Goal: Transaction & Acquisition: Purchase product/service

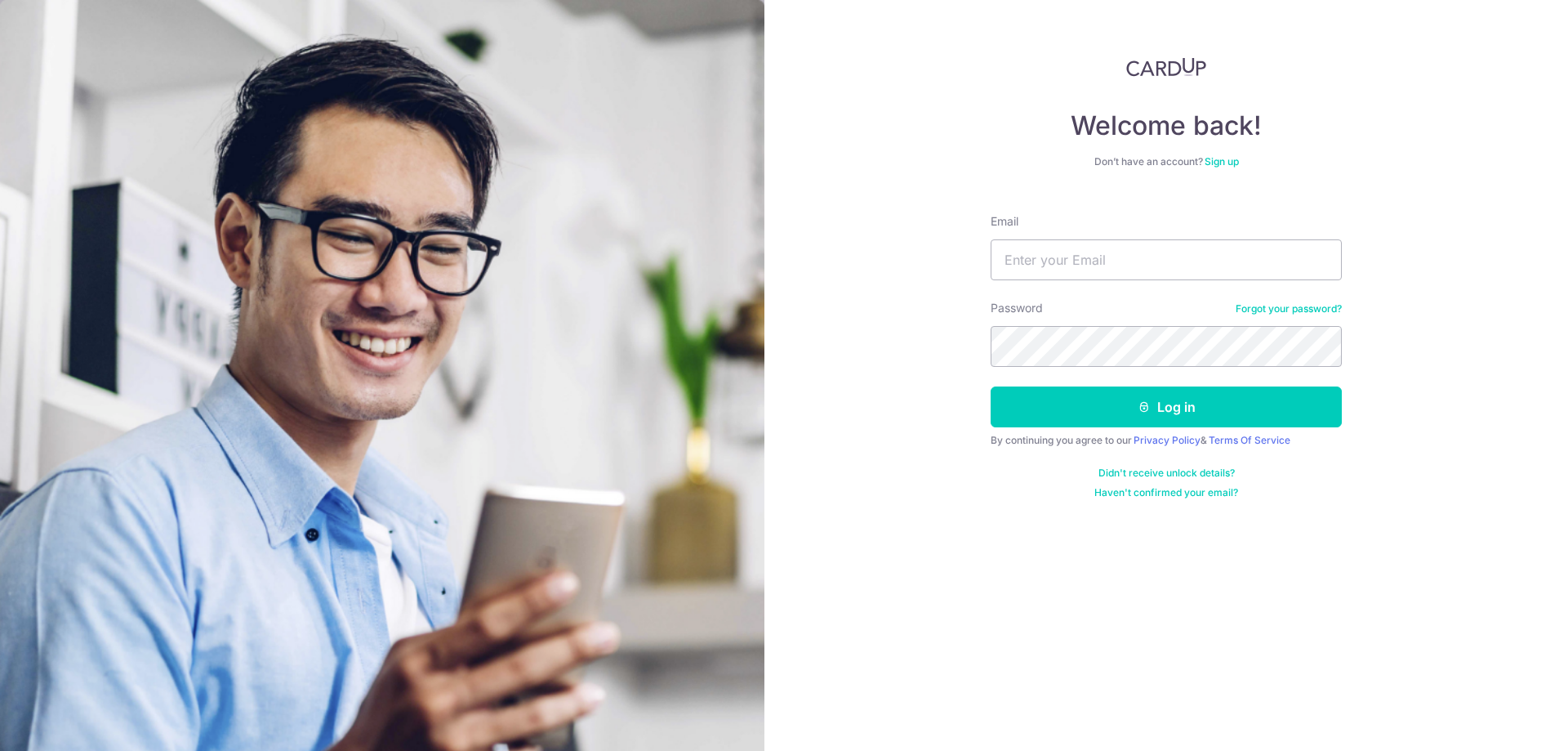
click at [1020, 253] on input "Email" at bounding box center [1167, 260] width 352 height 40
type input "liewjordan@gmail.com"
click at [991, 387] on button "Log in" at bounding box center [1167, 407] width 352 height 40
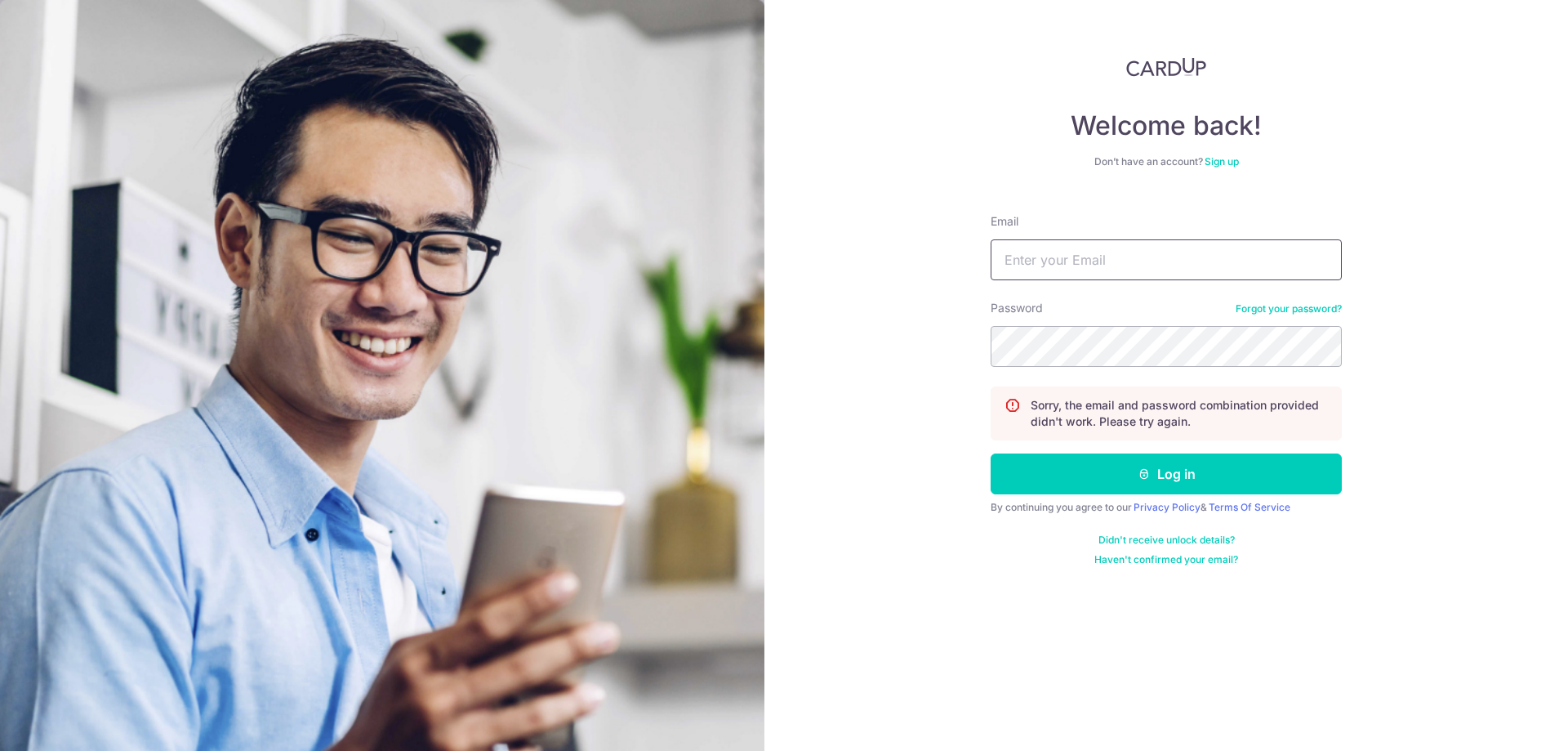
click at [1113, 248] on input "Email" at bounding box center [1167, 260] width 352 height 40
type input "[EMAIL_ADDRESS][DOMAIN_NAME]"
click at [991, 454] on button "Log in" at bounding box center [1167, 474] width 352 height 40
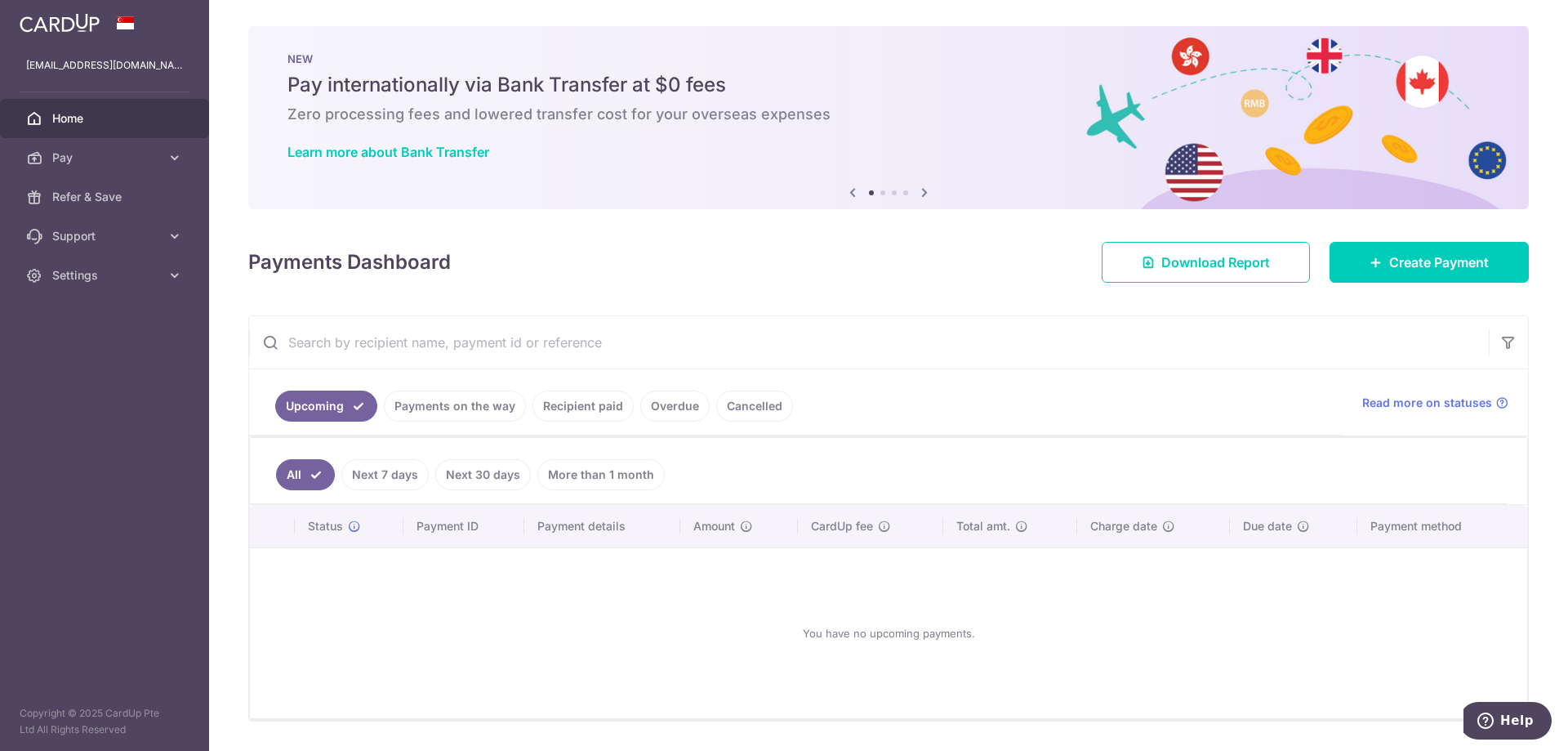
click at [570, 402] on link "Recipient paid" at bounding box center [583, 406] width 101 height 31
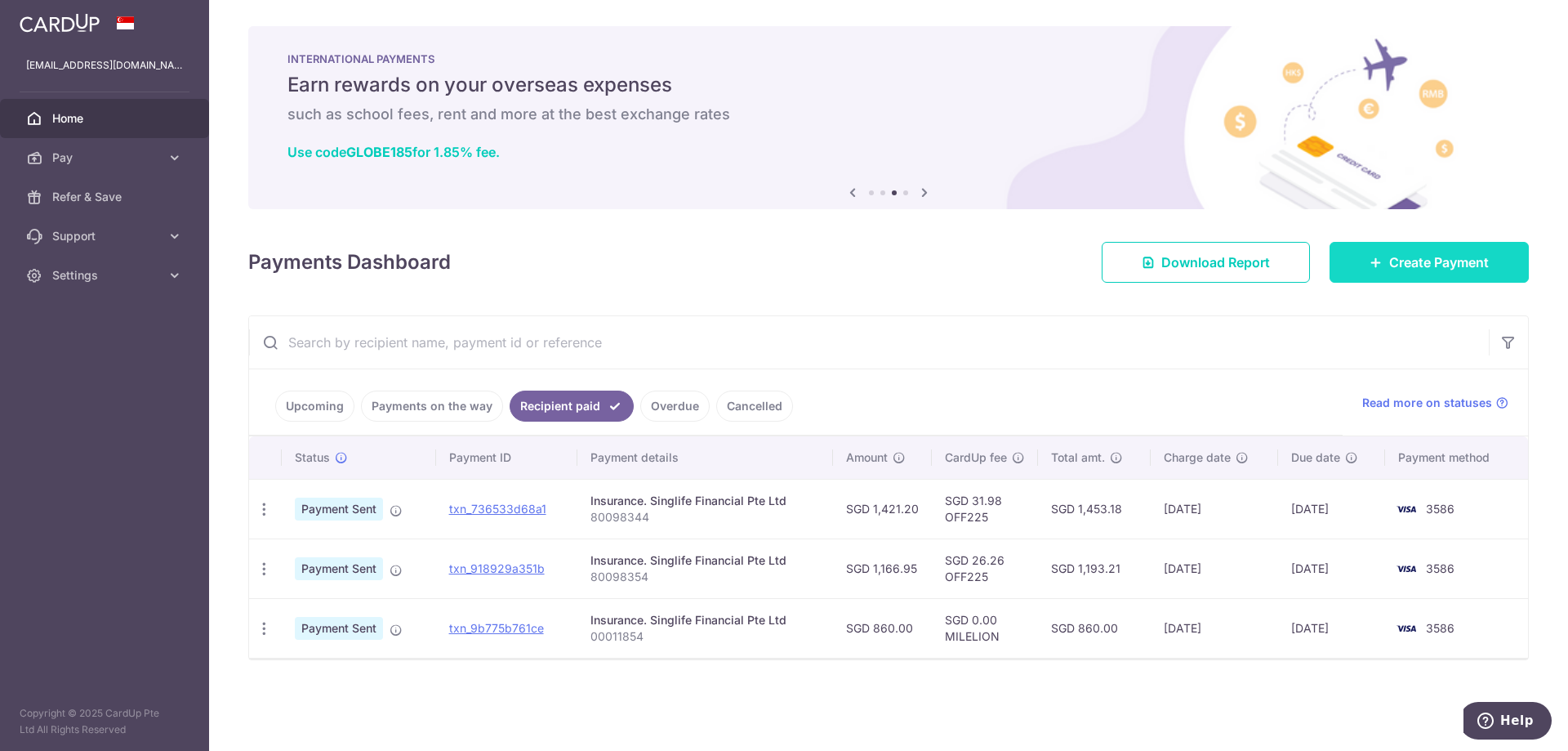
click at [1426, 265] on span "Create Payment" at bounding box center [1439, 261] width 99 height 19
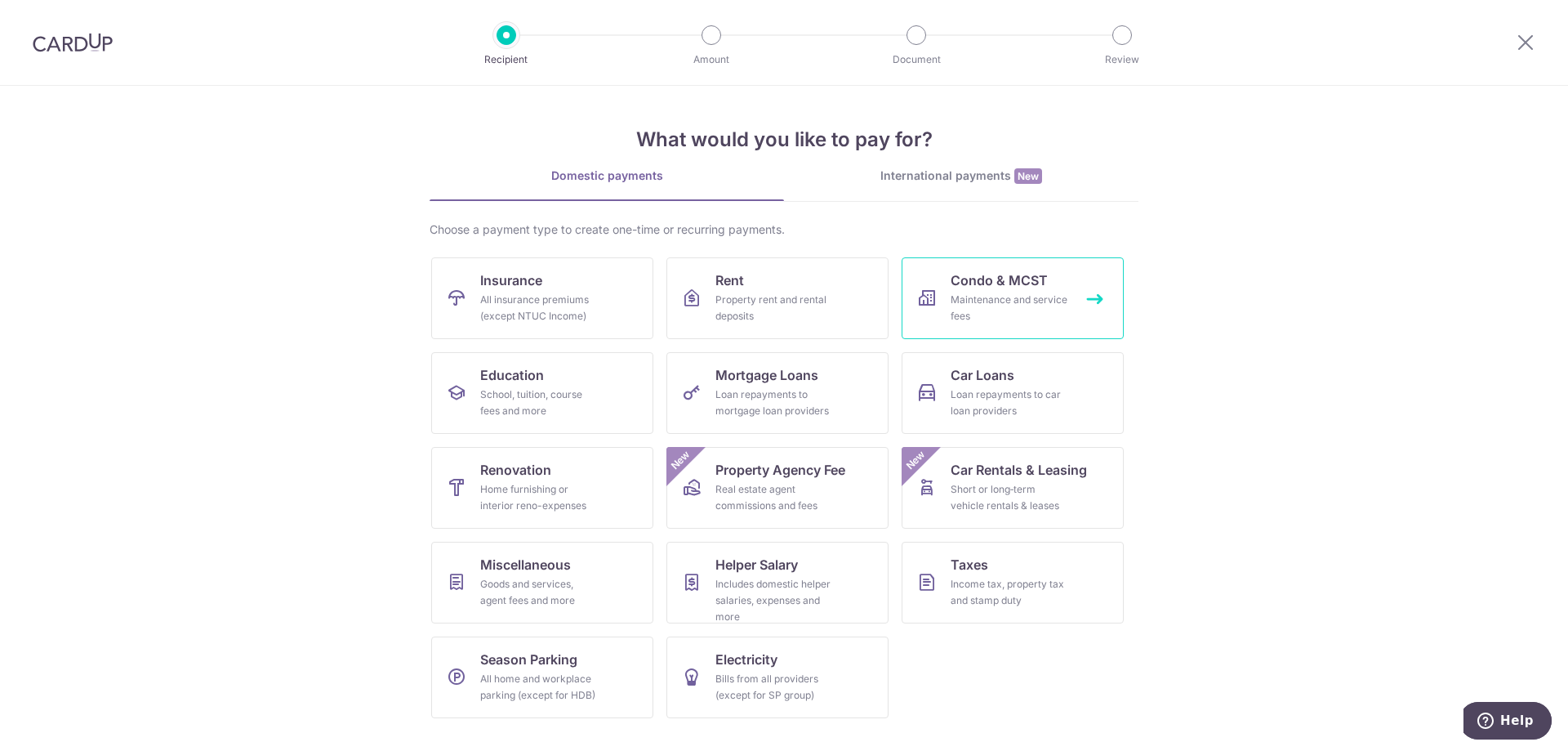
click at [982, 330] on link "Condo & MCST Maintenance and service fees" at bounding box center [1012, 298] width 222 height 82
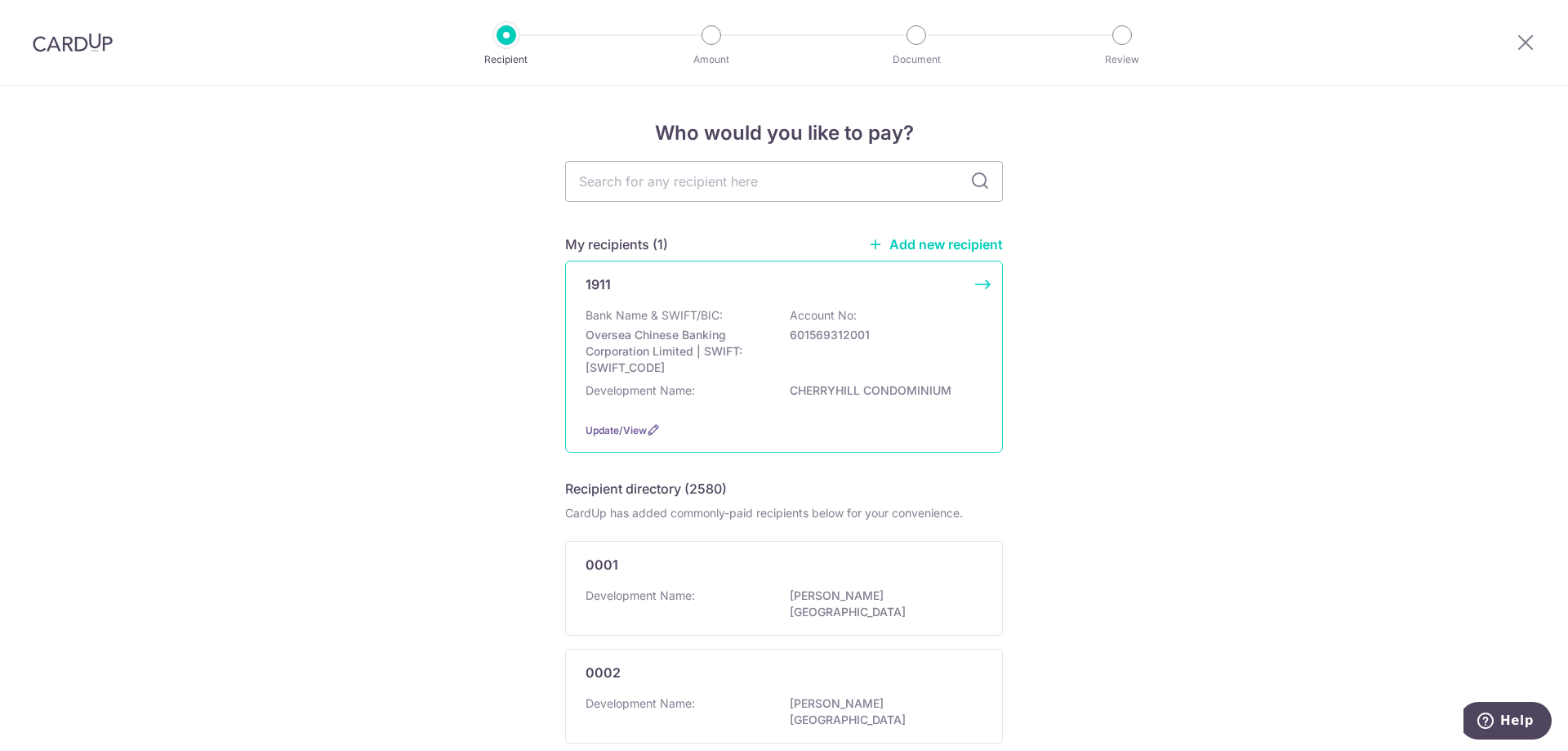
click at [798, 329] on p "601569312001" at bounding box center [881, 335] width 183 height 17
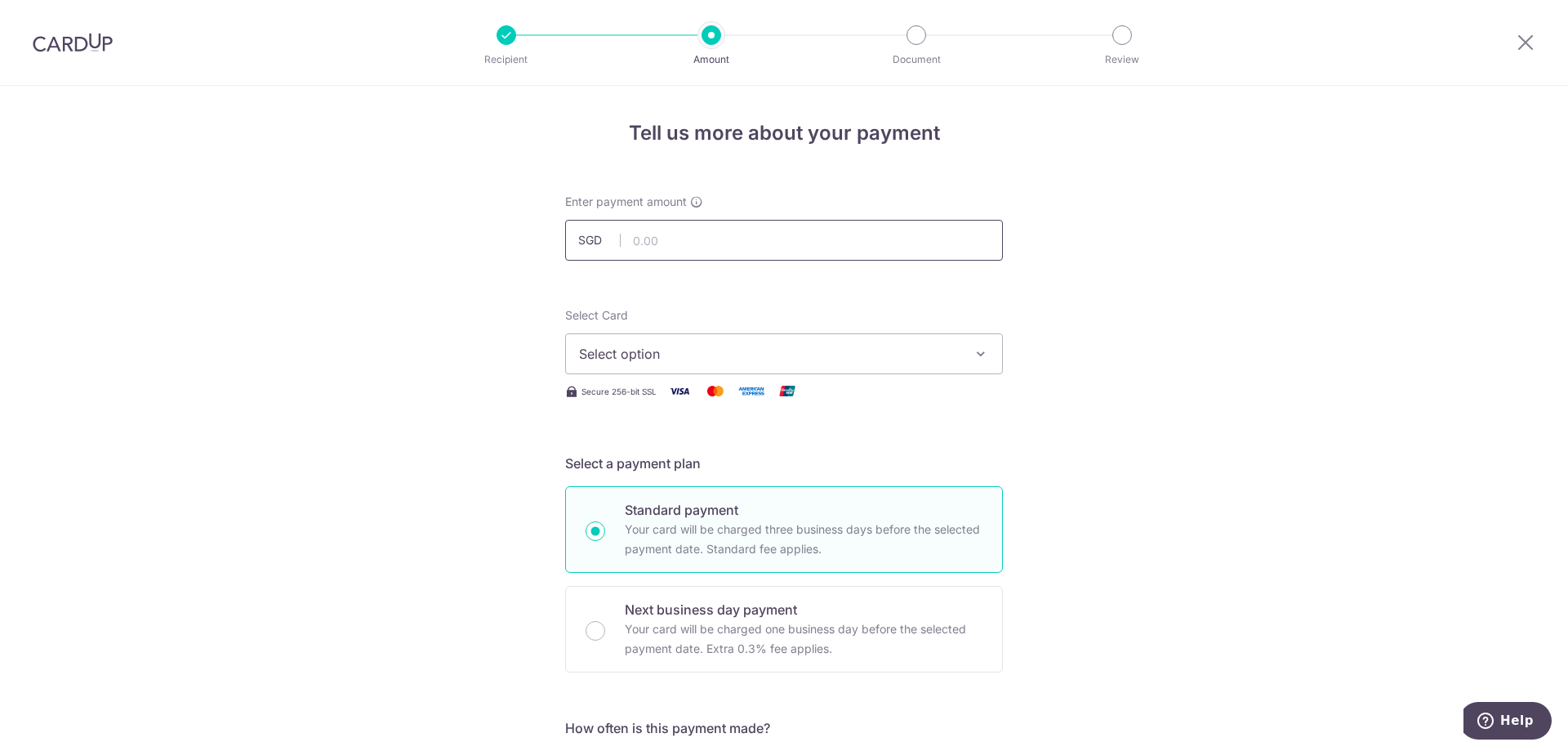
click at [774, 247] on input "text" at bounding box center [784, 240] width 438 height 40
type input "1,404.00"
click at [823, 353] on span "Select option" at bounding box center [769, 353] width 381 height 19
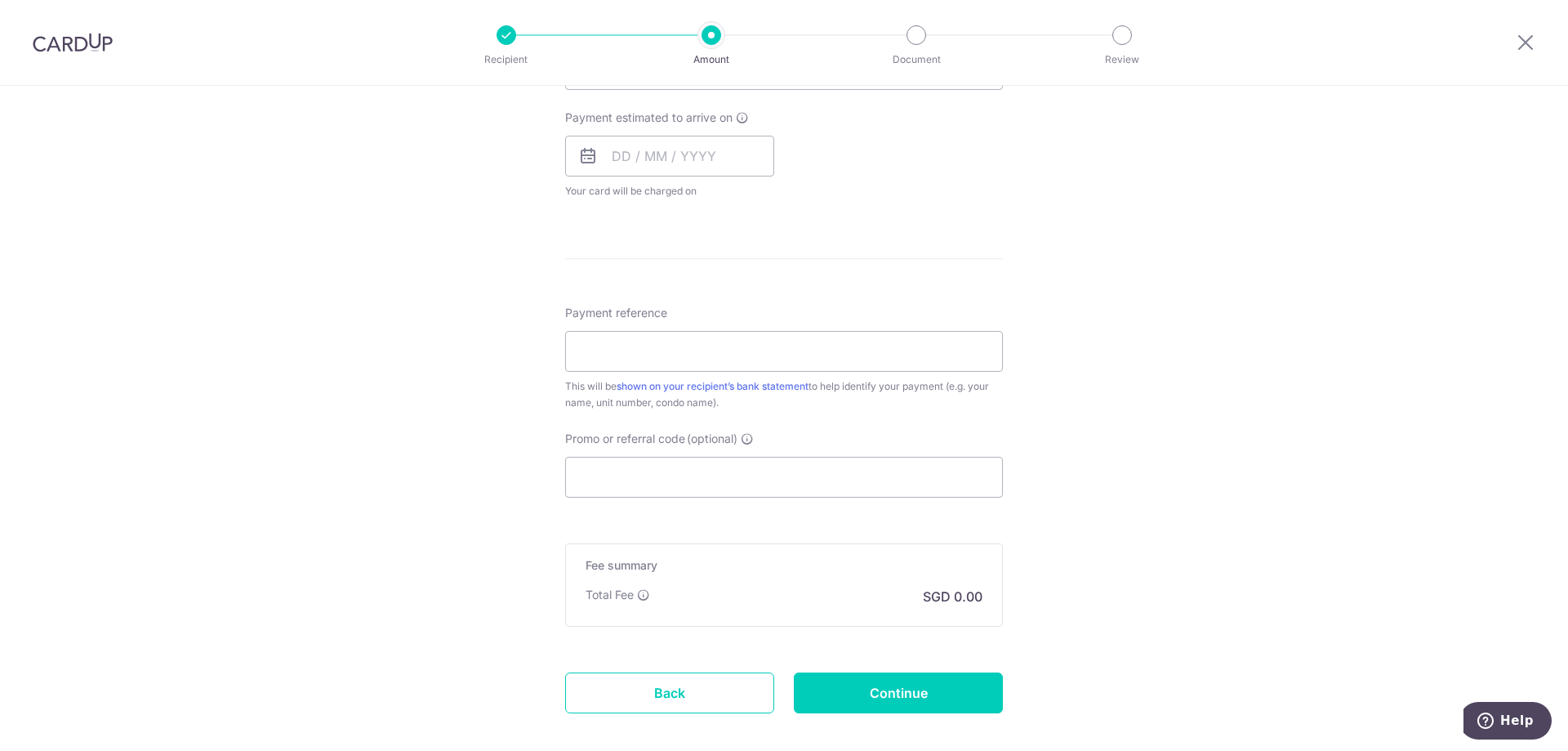
scroll to position [813, 0]
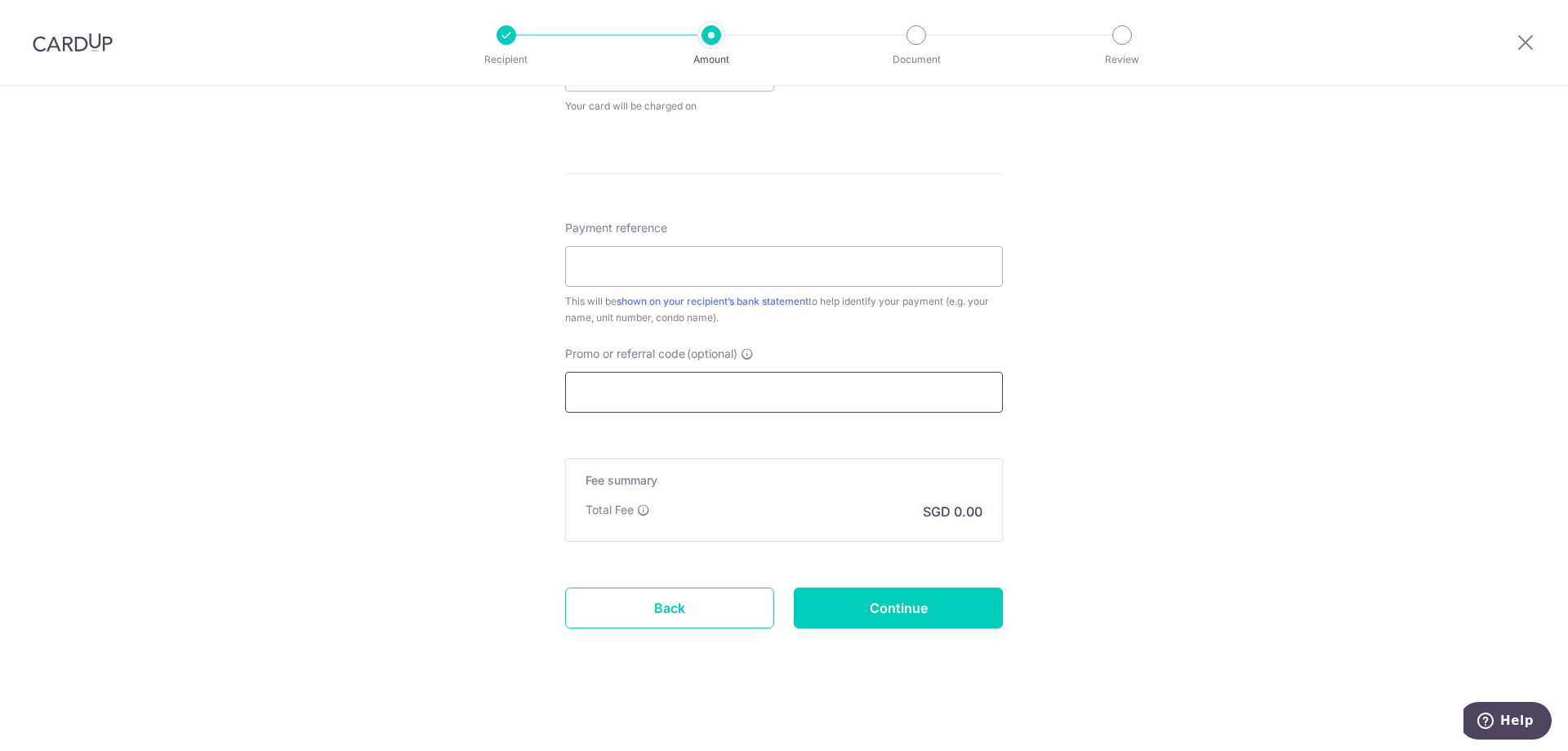
click at [818, 385] on input "Promo or referral code (optional)" at bounding box center [784, 392] width 438 height 40
paste input "SAVERENT179"
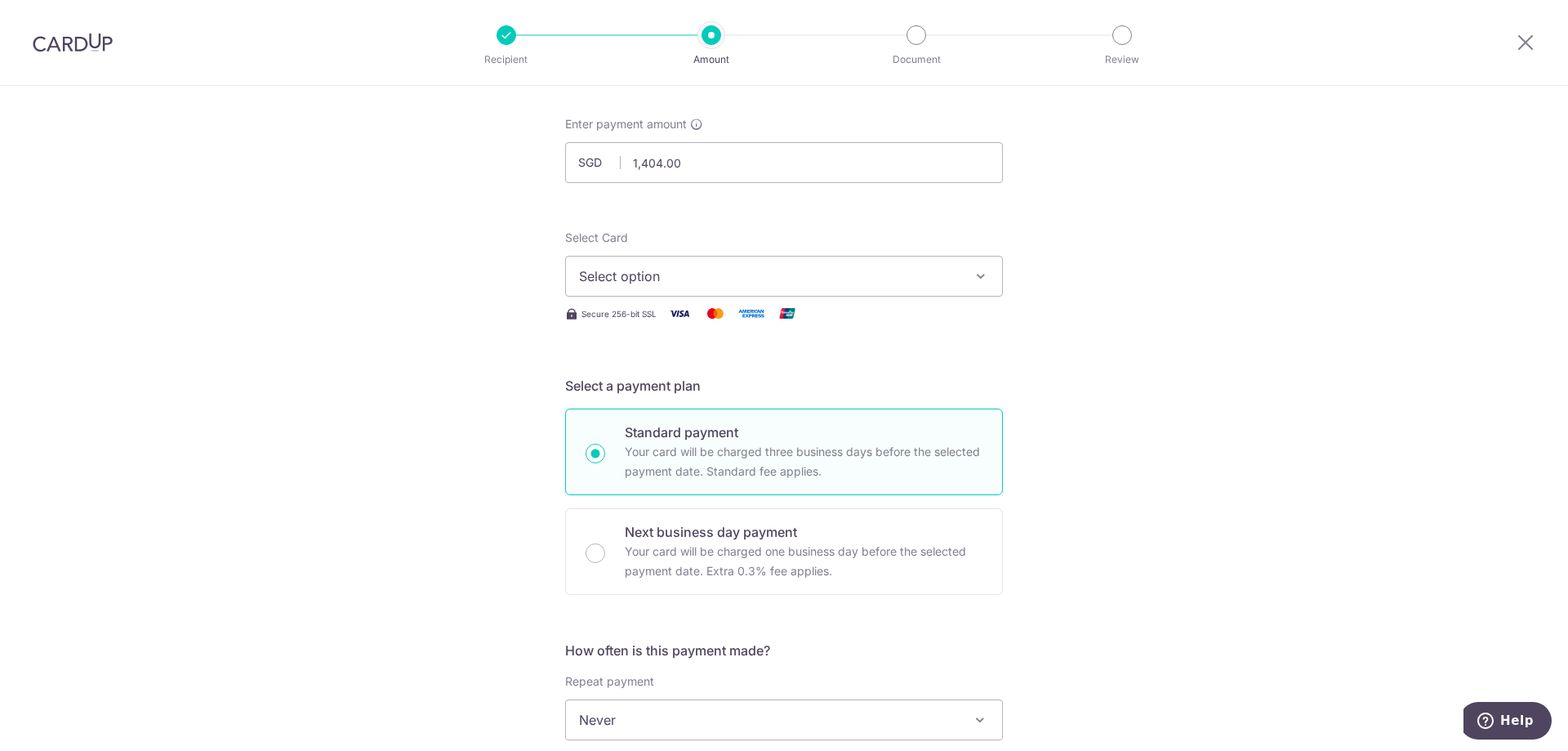
scroll to position [0, 0]
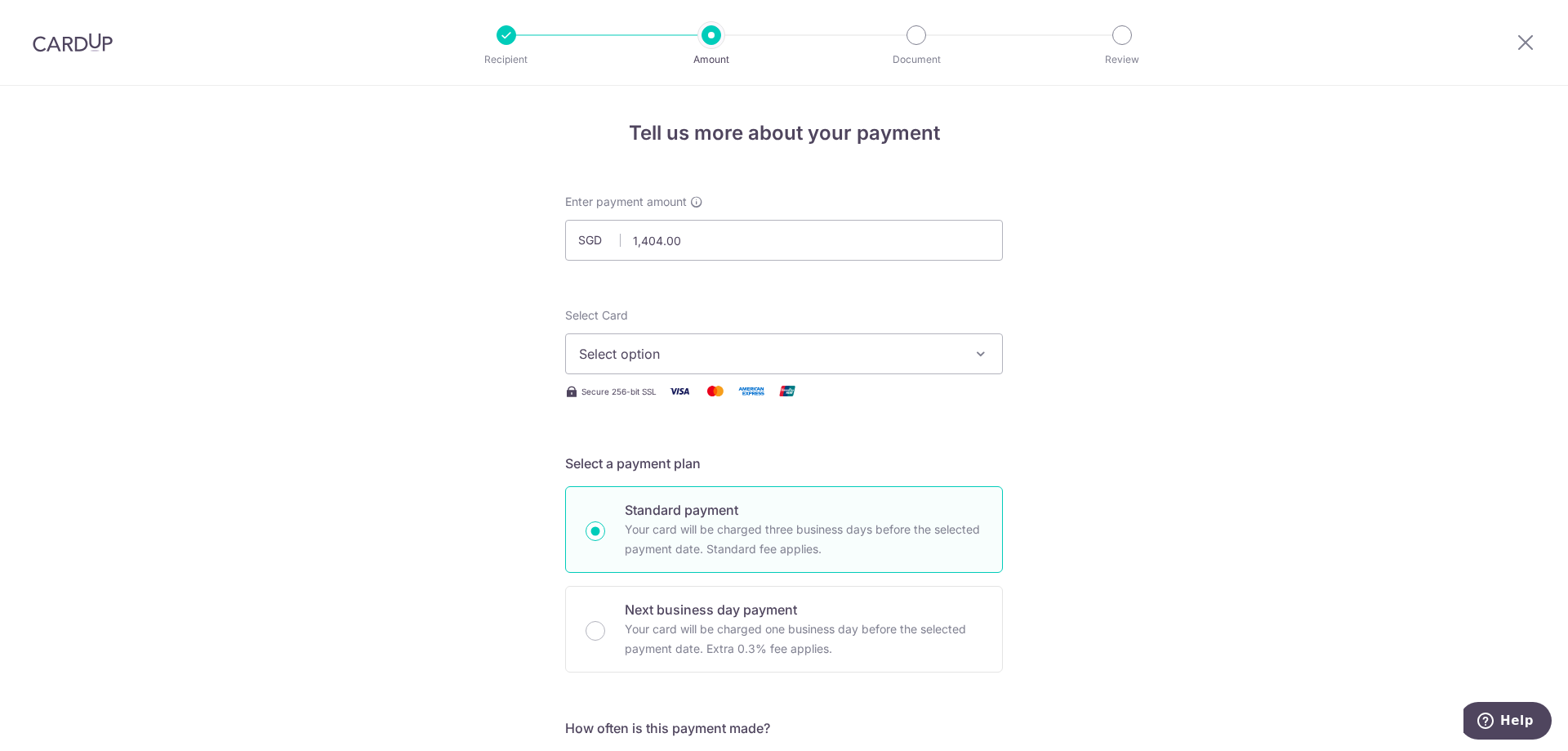
type input "SAVERENT179"
click at [747, 354] on span "Select option" at bounding box center [769, 353] width 381 height 19
click at [683, 404] on span "Add credit card" at bounding box center [799, 399] width 381 height 17
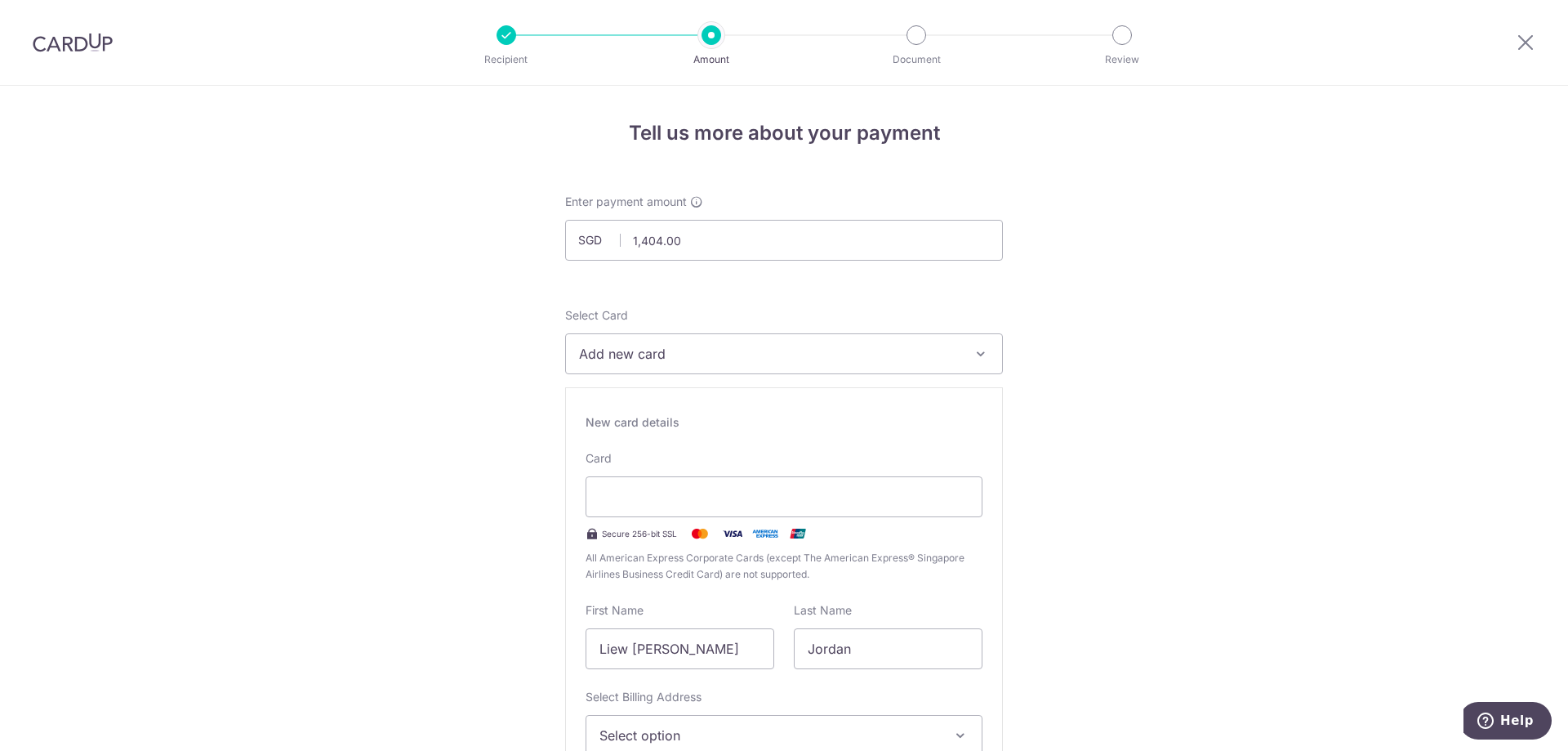
drag, startPoint x: 352, startPoint y: 565, endPoint x: 428, endPoint y: 564, distance: 76.0
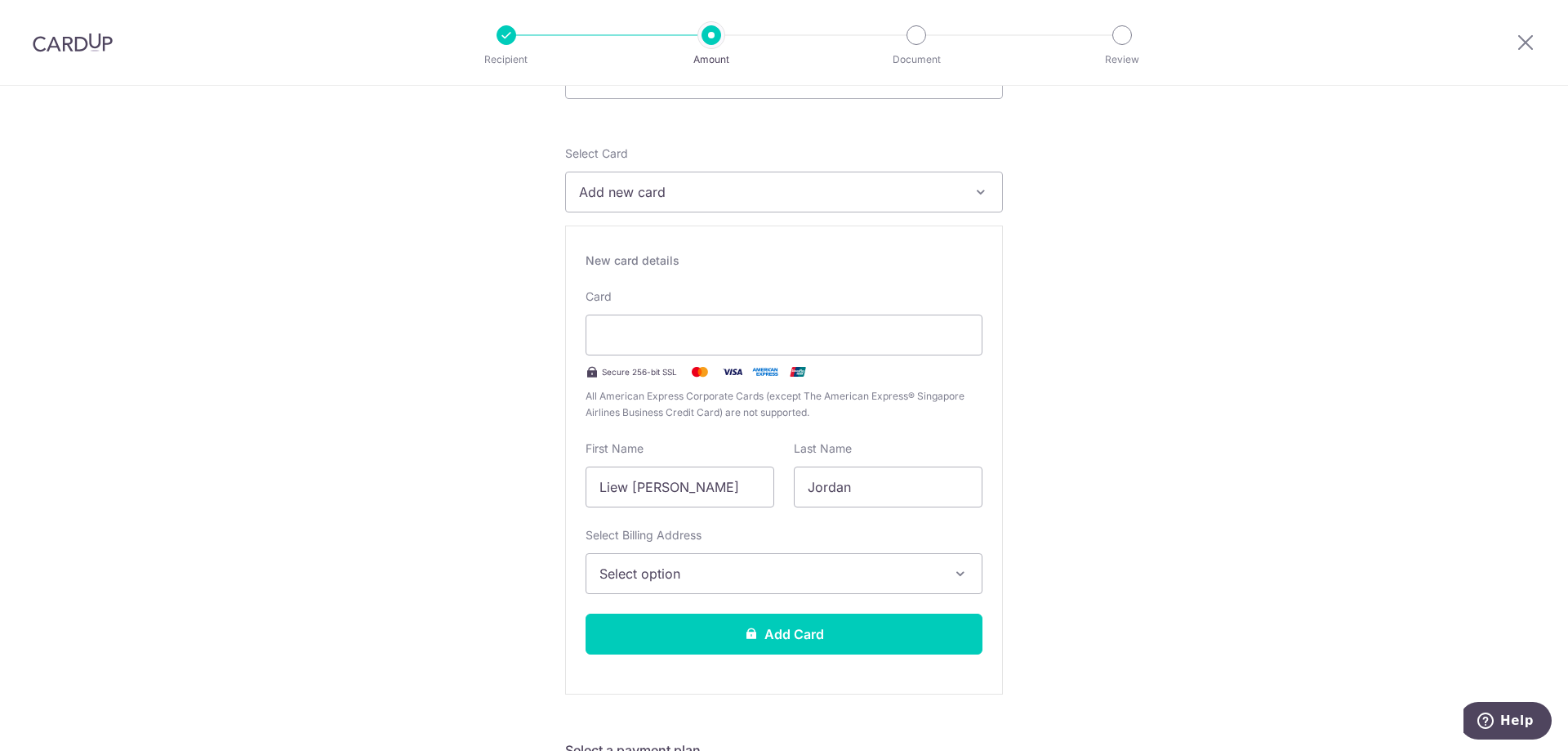
scroll to position [164, 0]
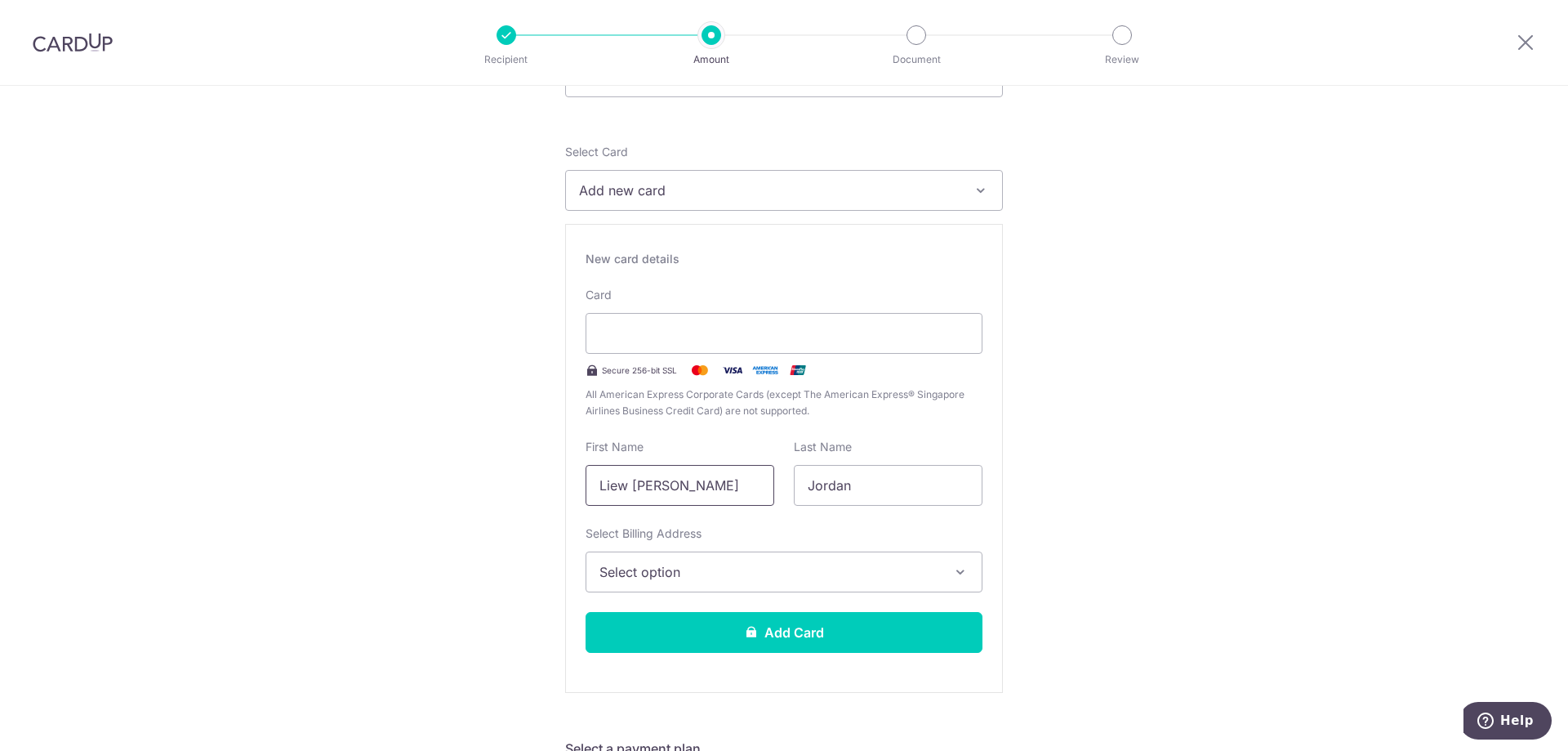
drag, startPoint x: 706, startPoint y: 492, endPoint x: 570, endPoint y: 485, distance: 136.2
click at [565, 486] on div "New card details Card Secure 256-bit SSL All American Express Corporate Cards (…" at bounding box center [784, 457] width 438 height 468
type input "j"
type input "Jordan Jia Zheng"
type input "Liew"
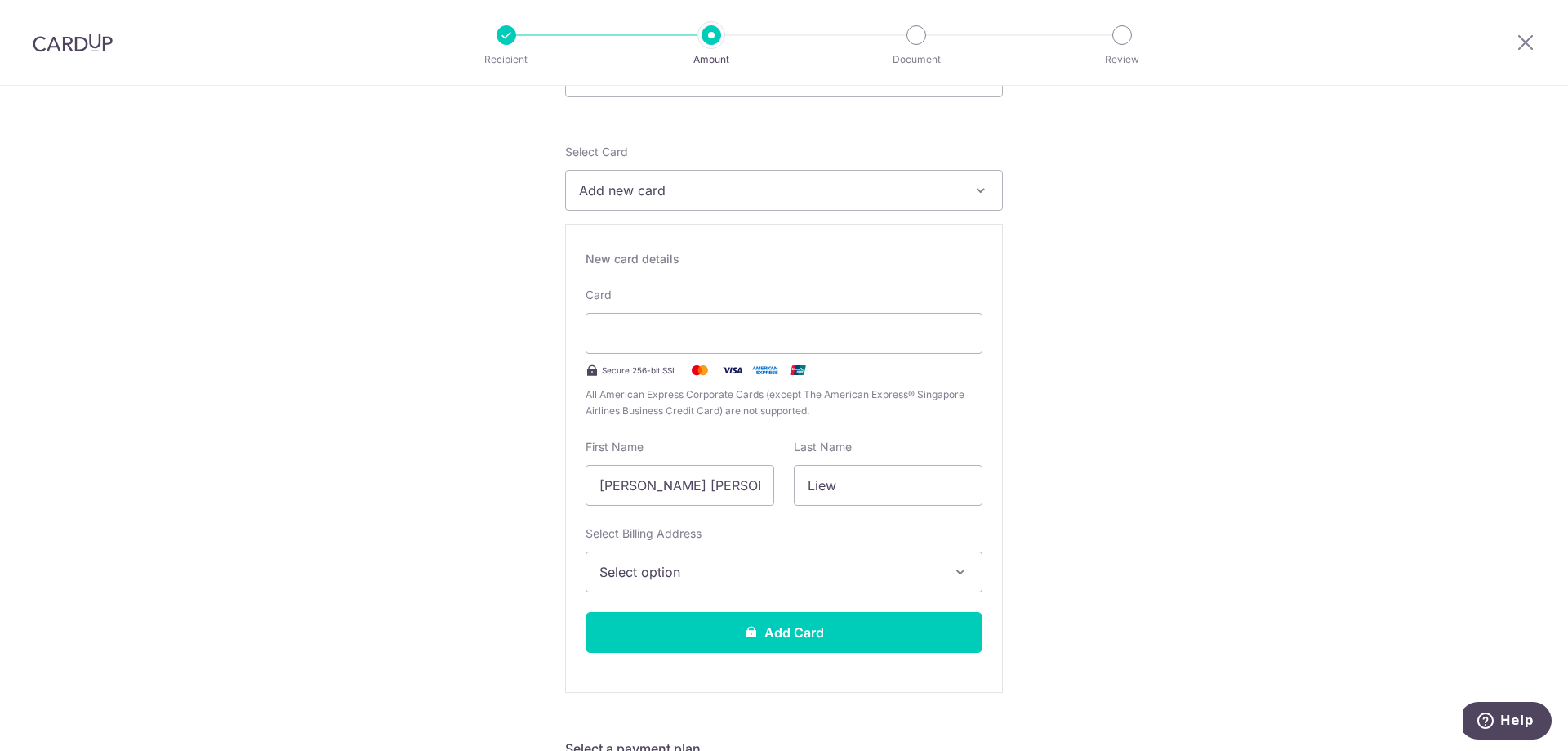
drag, startPoint x: 501, startPoint y: 468, endPoint x: 535, endPoint y: 497, distance: 44.7
click at [634, 562] on span "Select option" at bounding box center [768, 572] width 340 height 19
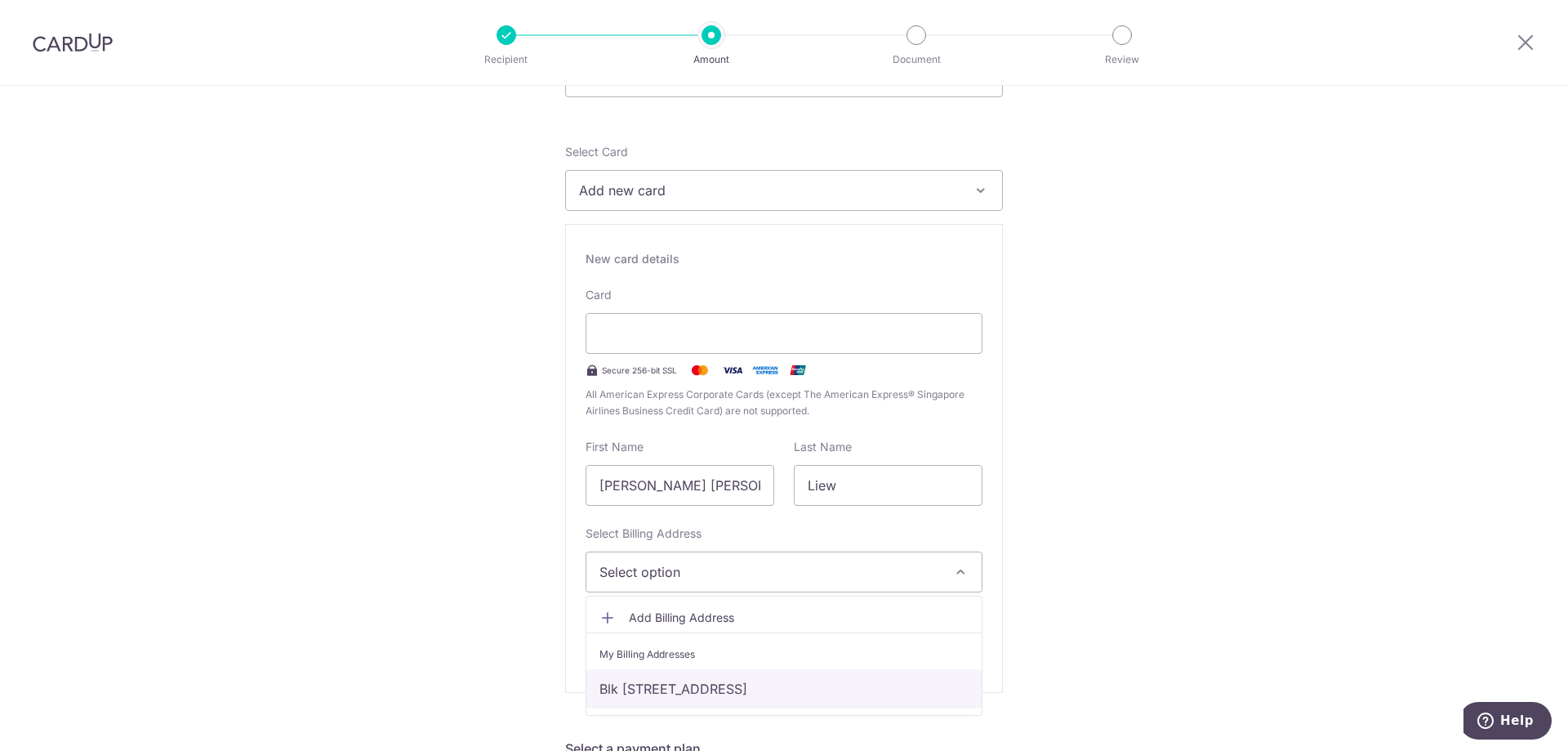
click at [832, 689] on link "Blk [STREET_ADDRESS]" at bounding box center [784, 688] width 396 height 40
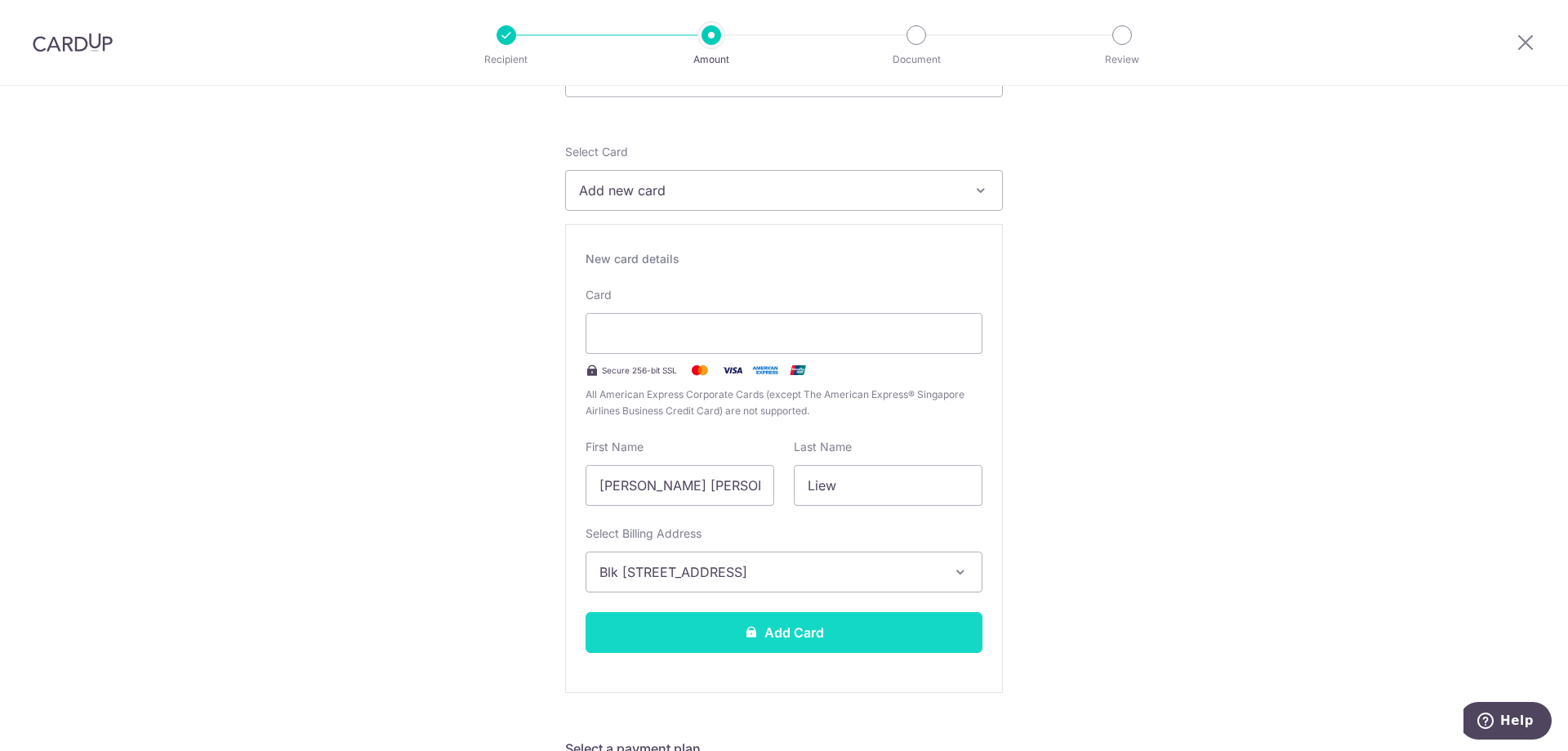
click at [889, 642] on button "Add Card" at bounding box center [783, 632] width 397 height 40
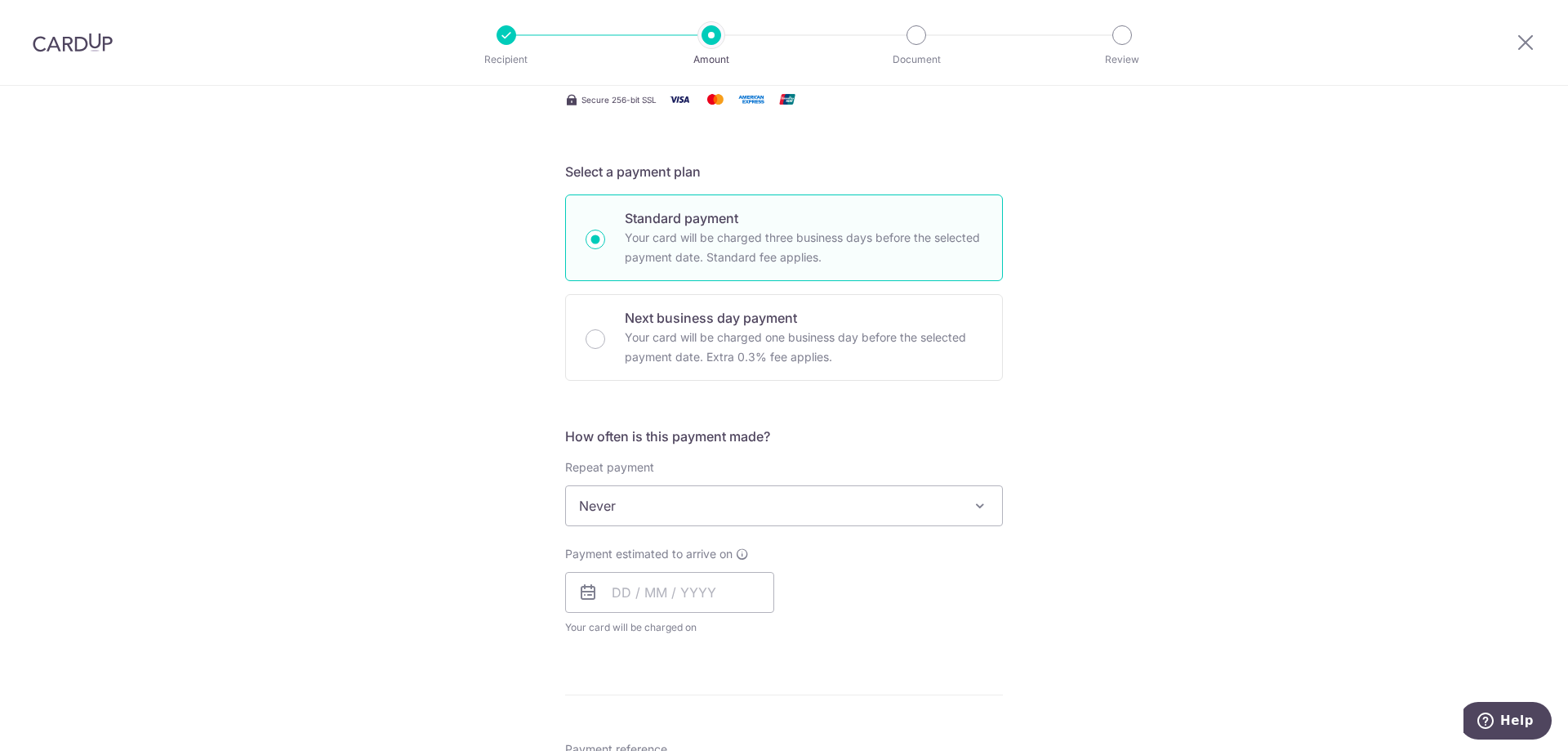
scroll to position [327, 0]
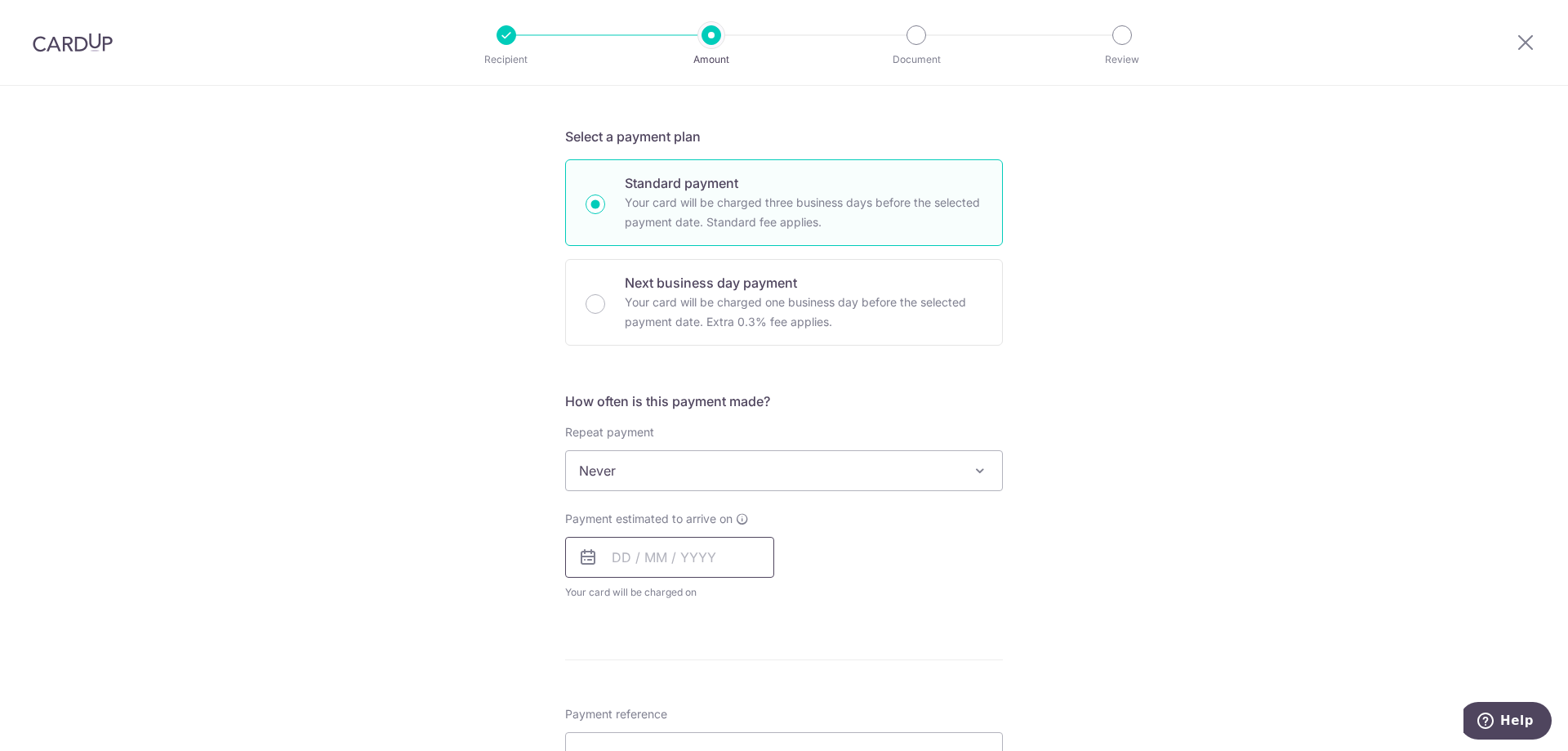
click at [647, 544] on input "text" at bounding box center [669, 557] width 209 height 40
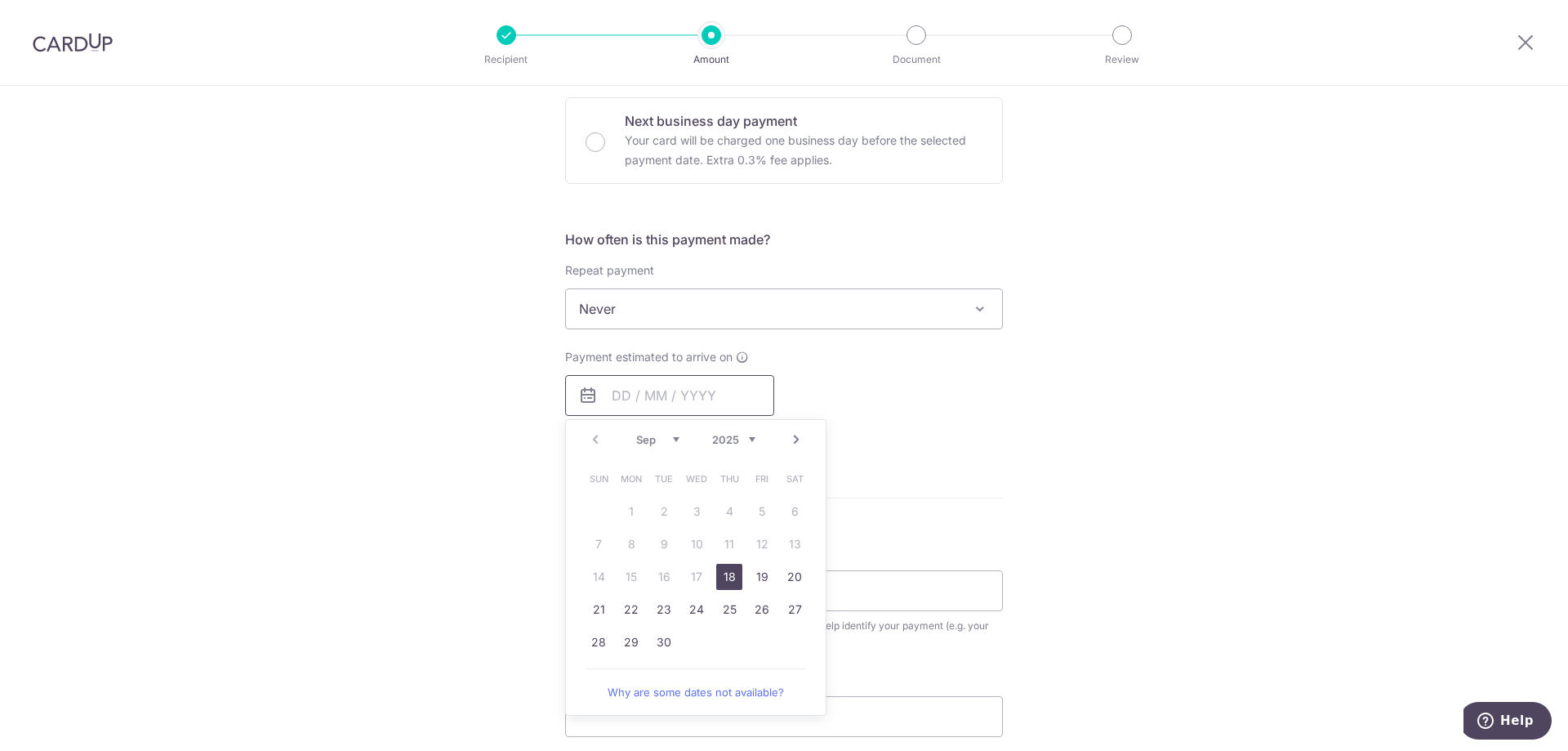
scroll to position [491, 0]
click at [721, 581] on link "18" at bounding box center [729, 575] width 26 height 26
type input "[DATE]"
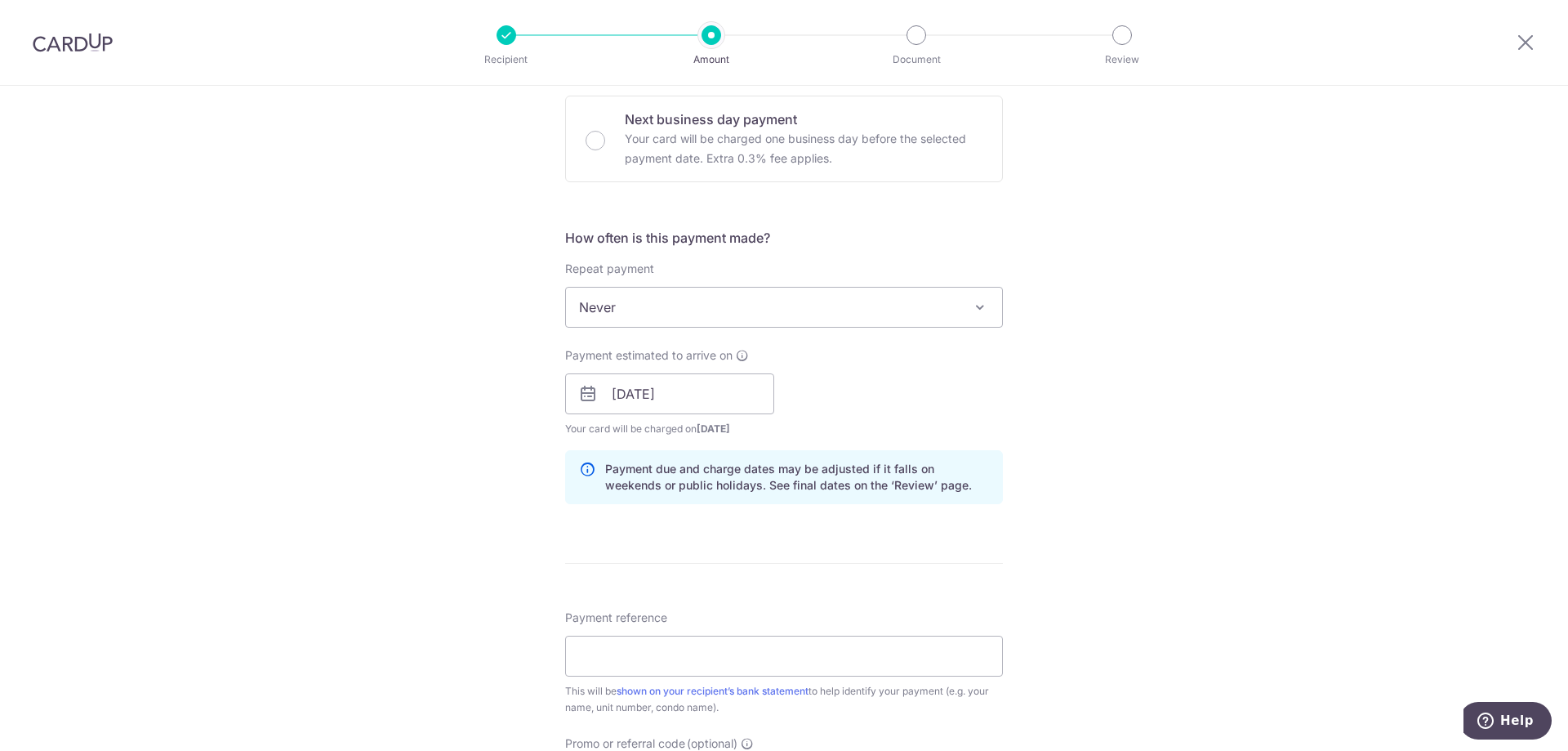
click at [343, 549] on div "Tell us more about your payment Enter payment amount SGD 1,404.00 1404.00 Card …" at bounding box center [784, 368] width 1568 height 1544
click at [654, 665] on input "Payment reference" at bounding box center [784, 655] width 438 height 40
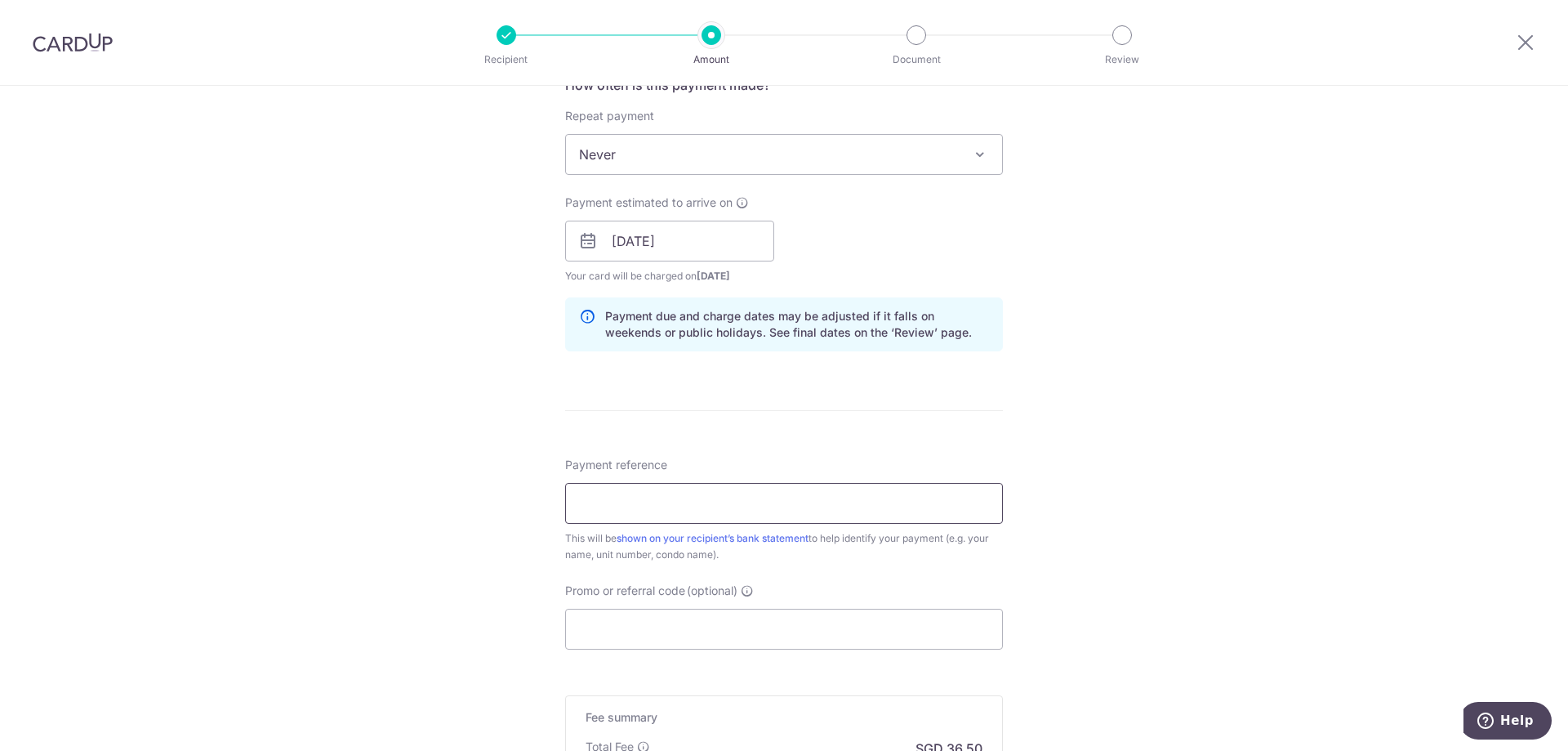
scroll to position [653, 0]
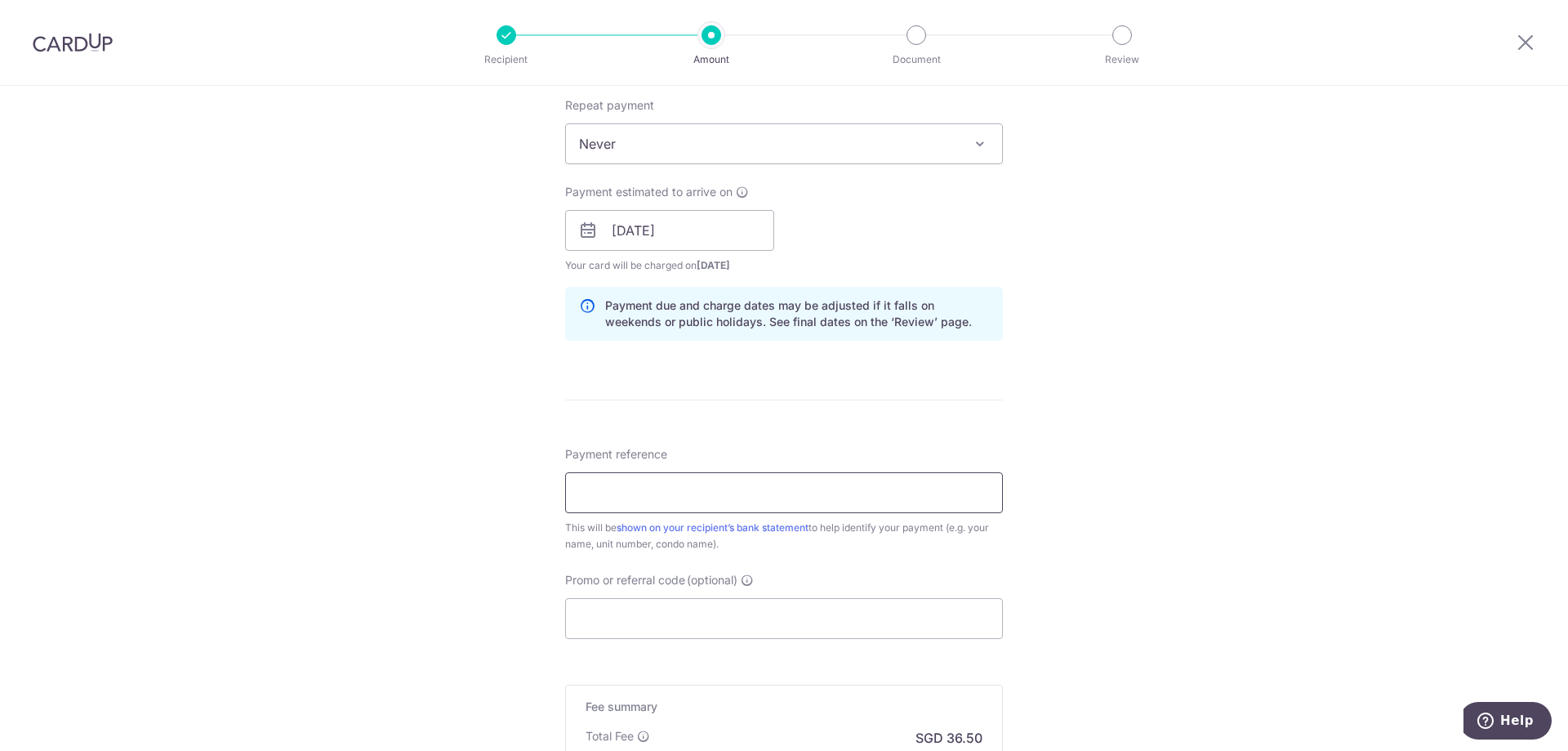
type input "Block 29 #04-04 (Liew [PERSON_NAME])"
click at [669, 609] on input "Promo or referral code (optional)" at bounding box center [784, 618] width 438 height 40
paste input "SAVERENT179"
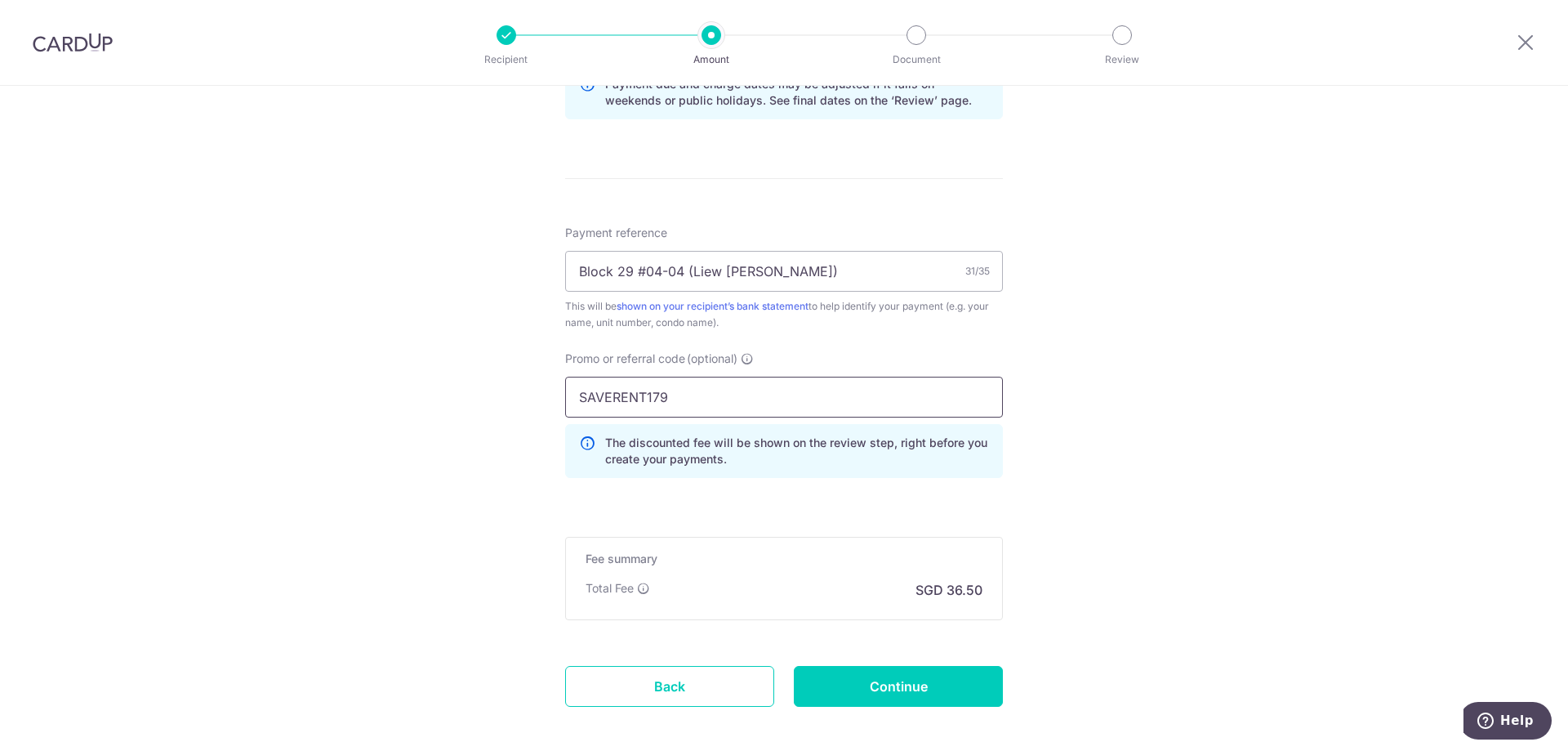
scroll to position [898, 0]
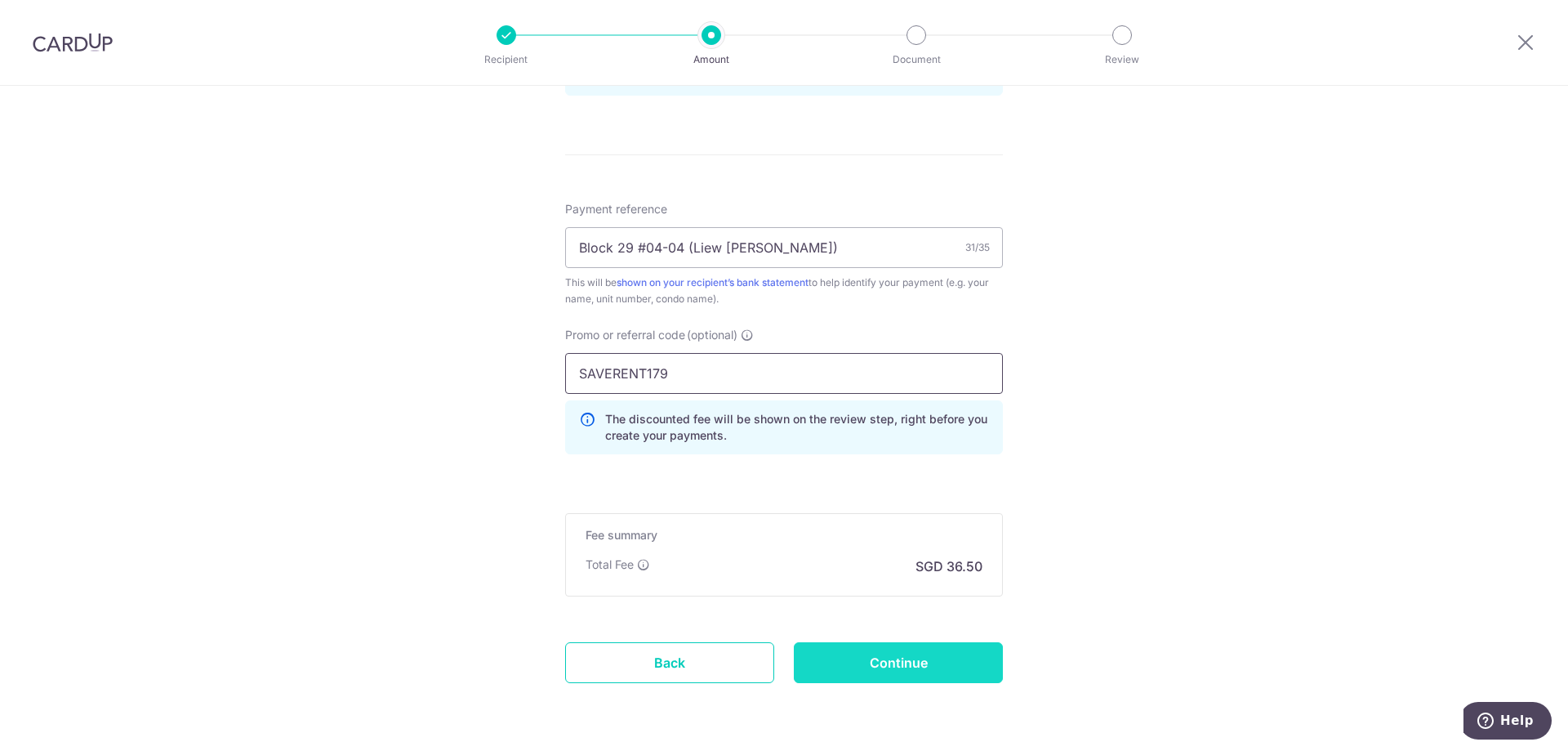
type input "SAVERENT179"
click at [896, 653] on input "Continue" at bounding box center [898, 663] width 209 height 40
type input "Create Schedule"
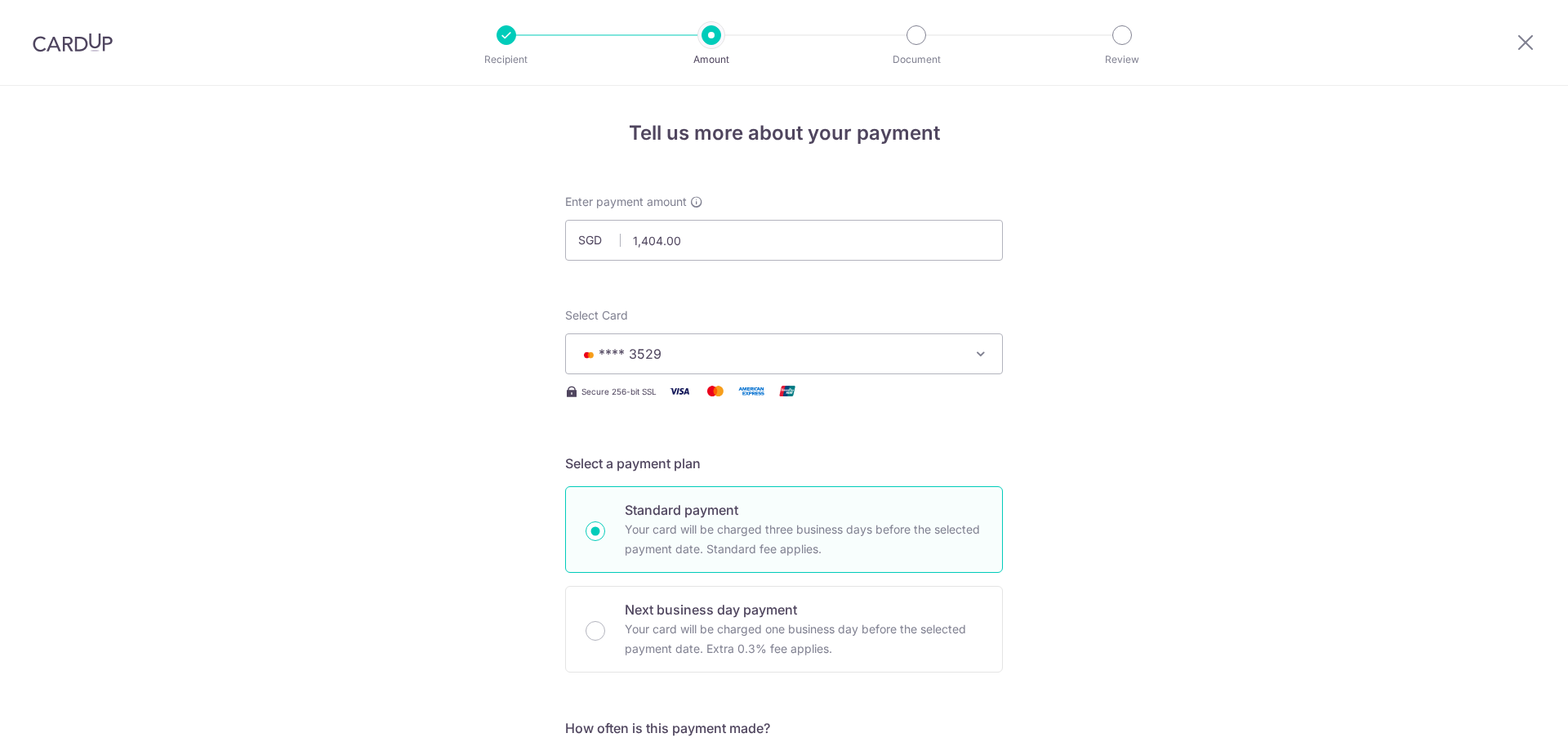
scroll to position [999, 0]
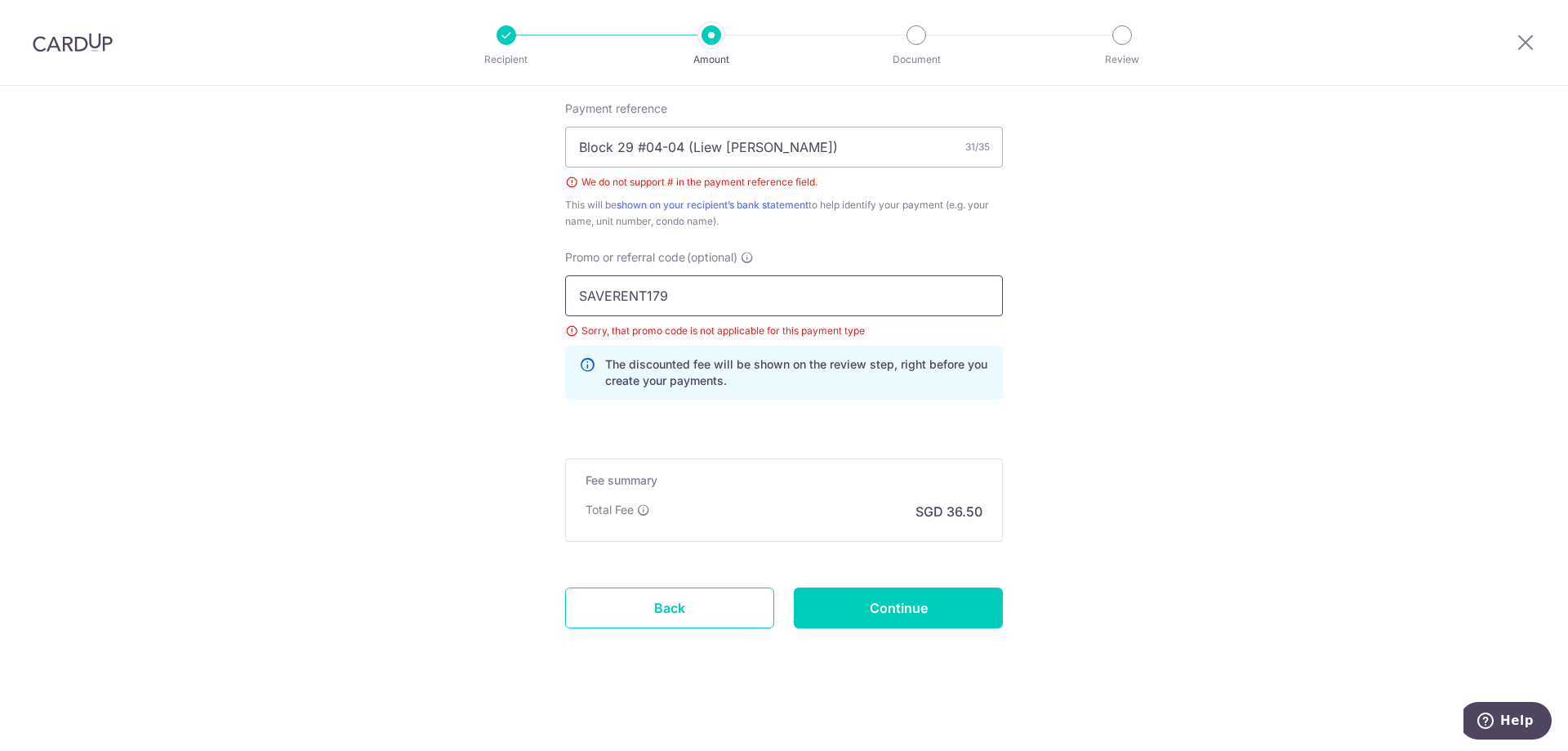
drag, startPoint x: 663, startPoint y: 299, endPoint x: 505, endPoint y: 299, distance: 158.0
paste input "OFF225"
type input "OFF225"
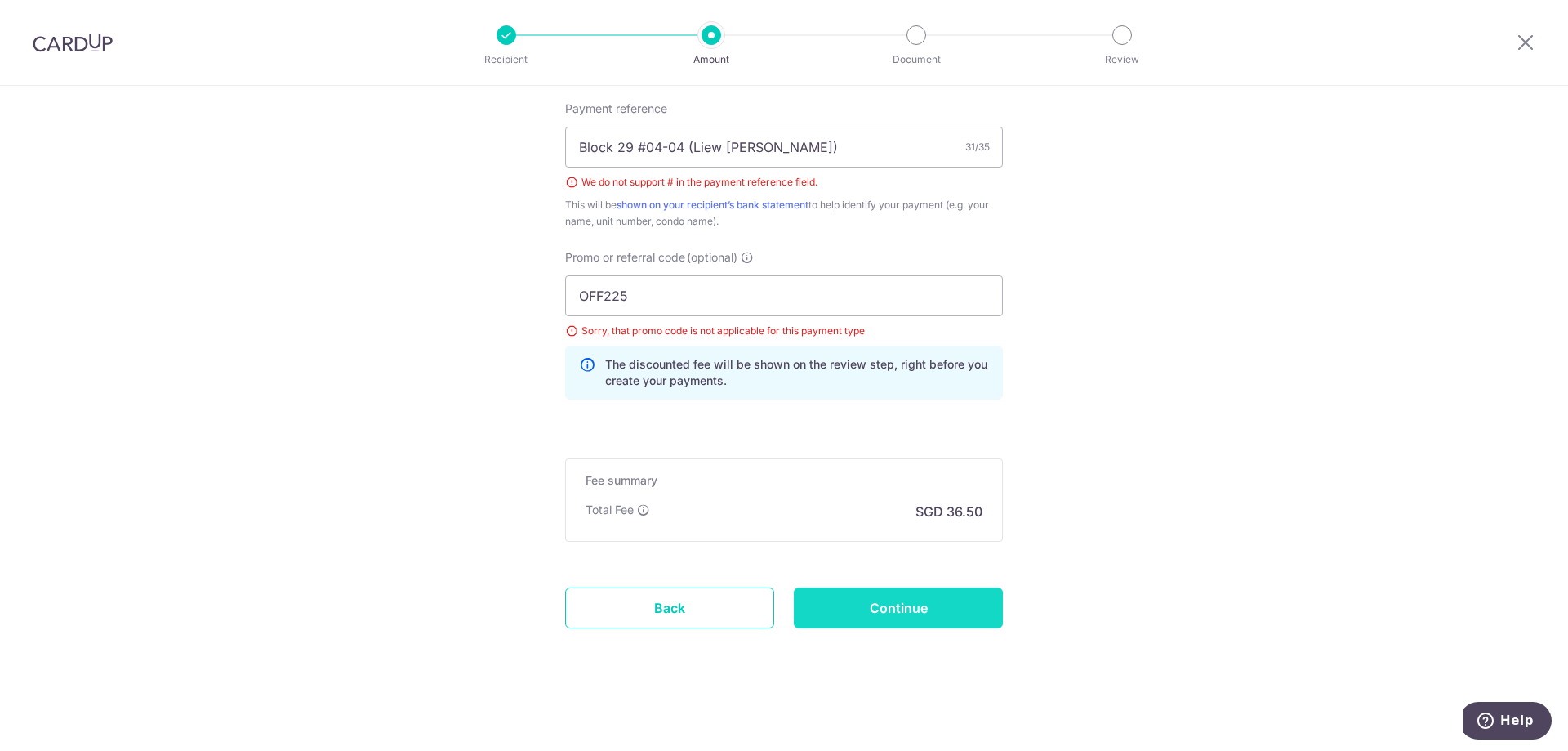
click at [900, 608] on input "Continue" at bounding box center [898, 607] width 209 height 40
type input "Create Schedule"
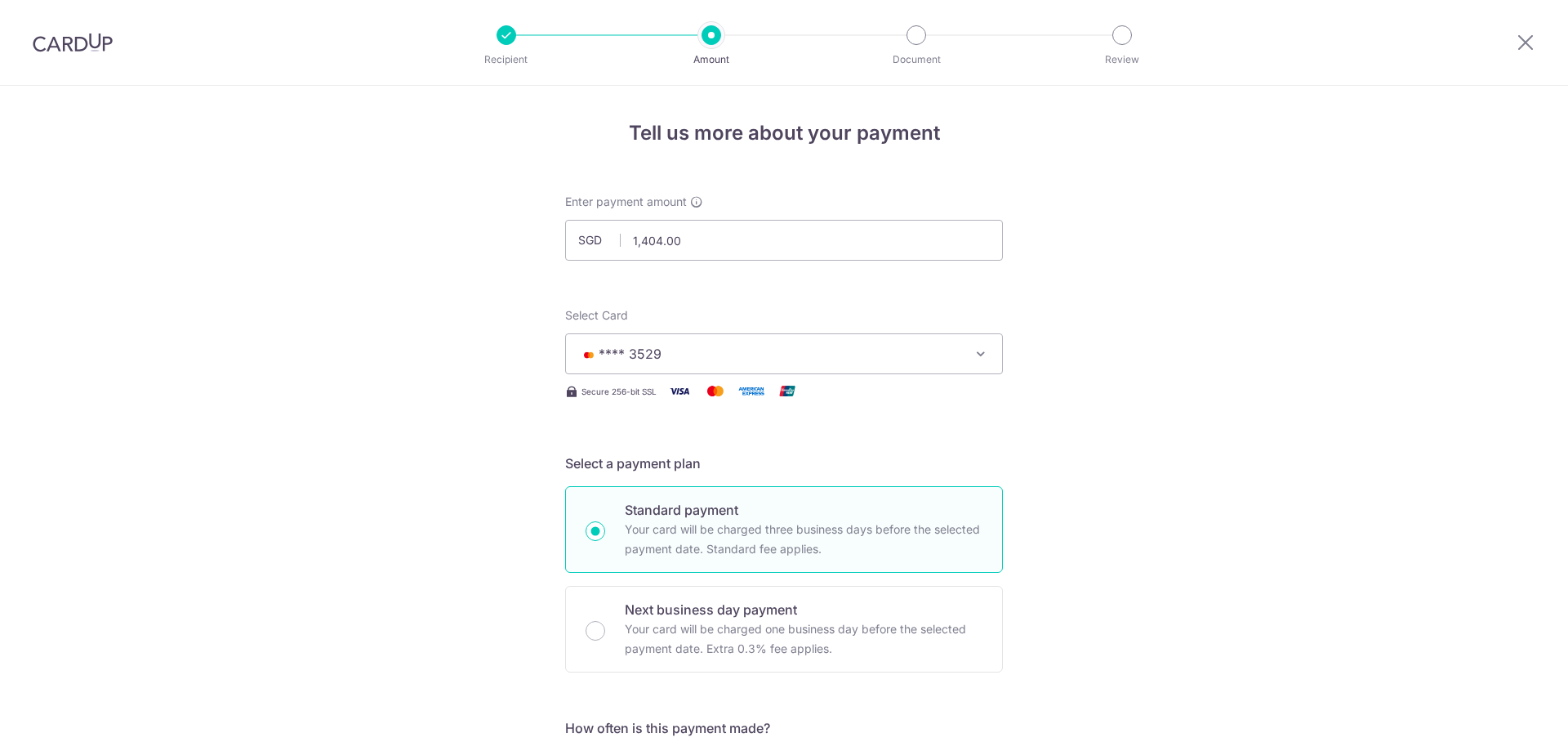
scroll to position [976, 0]
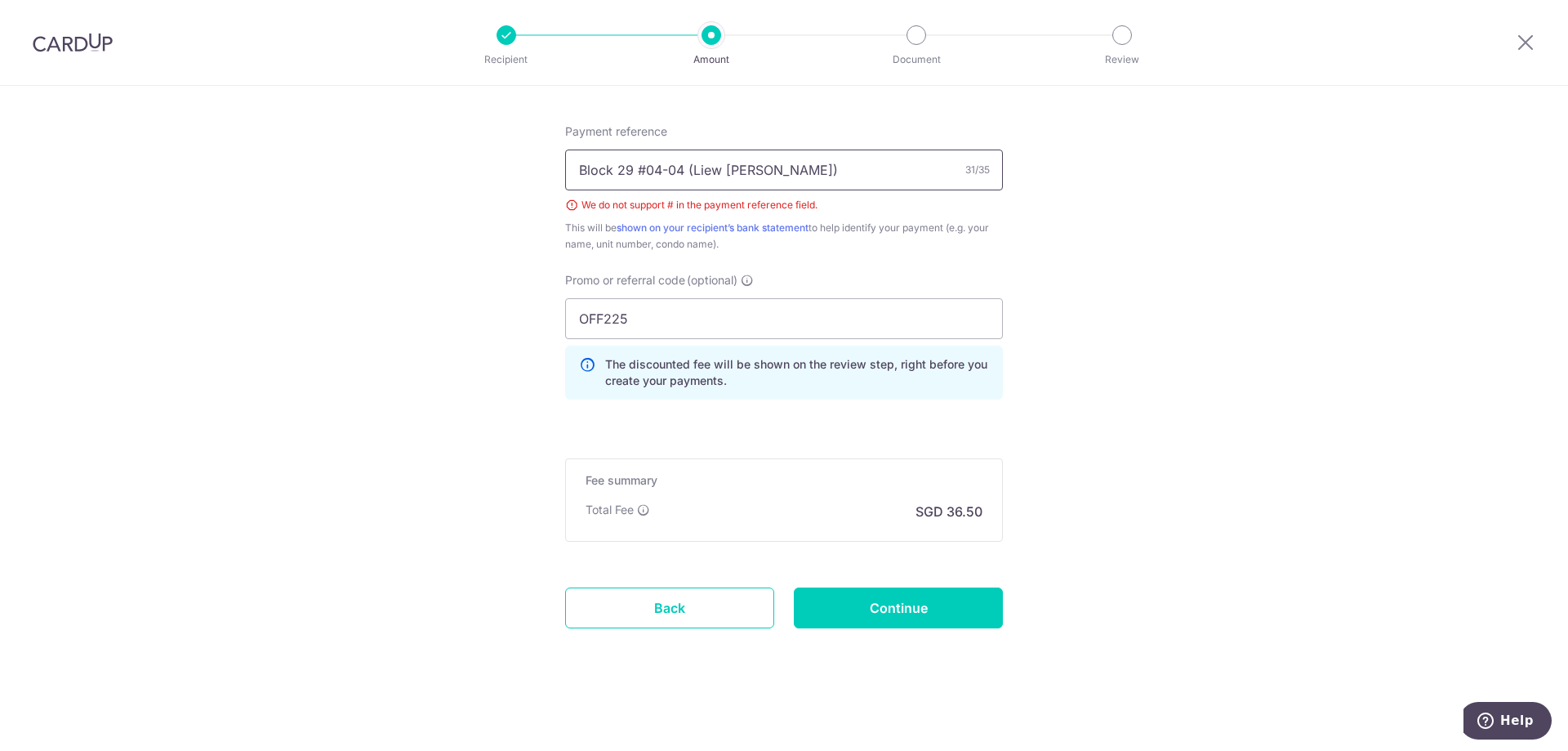
drag, startPoint x: 690, startPoint y: 172, endPoint x: 544, endPoint y: 169, distance: 146.0
click at [634, 171] on input "Payment reference" at bounding box center [784, 169] width 438 height 40
type input "Block 29 #04-04 (Liew [PERSON_NAME])"
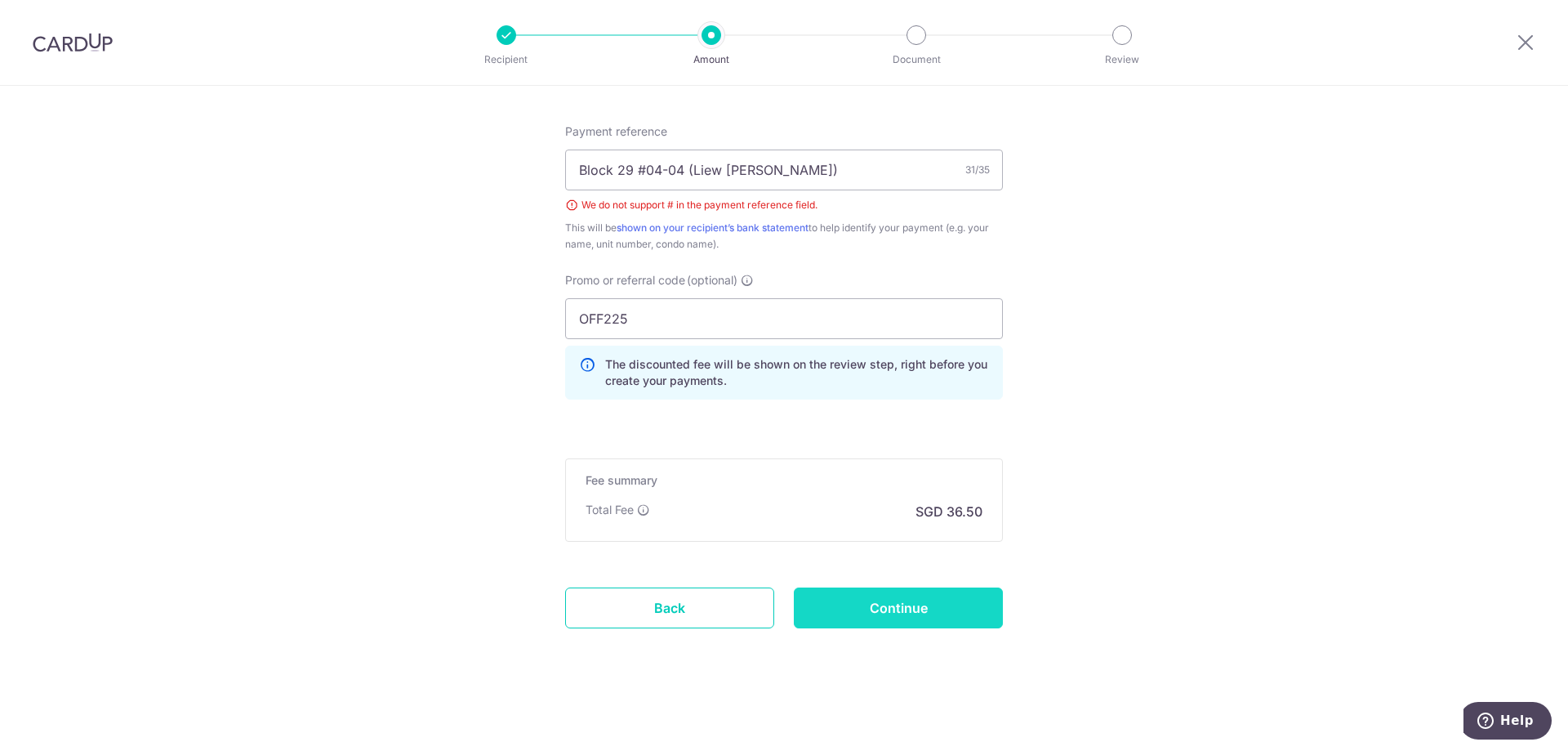
click at [963, 627] on input "Continue" at bounding box center [898, 607] width 209 height 40
type input "Create Schedule"
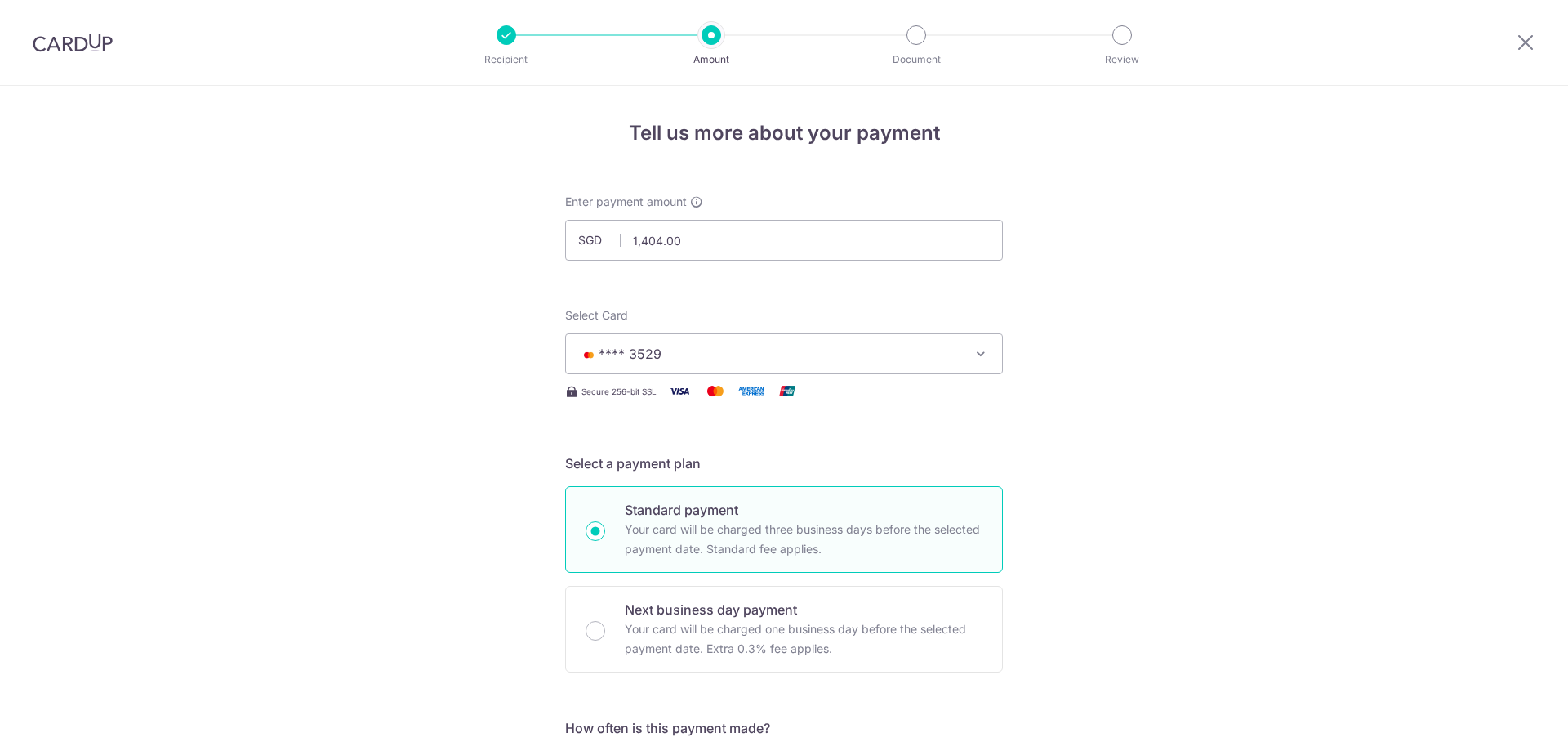
scroll to position [976, 0]
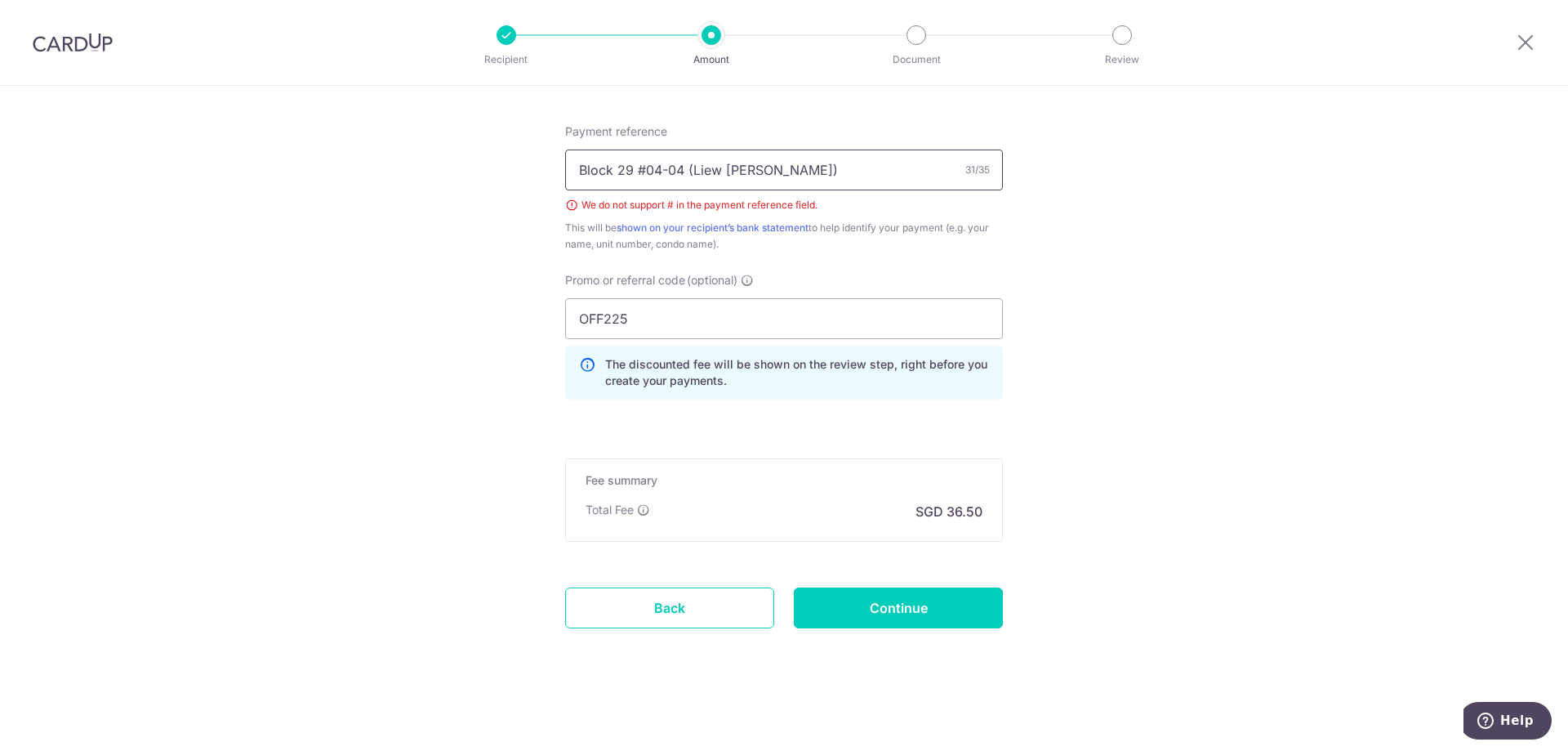
click at [642, 170] on input "Block 29 #04-04 (Liew Kok Meng)" at bounding box center [784, 169] width 438 height 40
type input "Block 29 04-04 (Liew Kok Meng)"
click at [940, 590] on input "Continue" at bounding box center [898, 607] width 209 height 40
type input "Create Schedule"
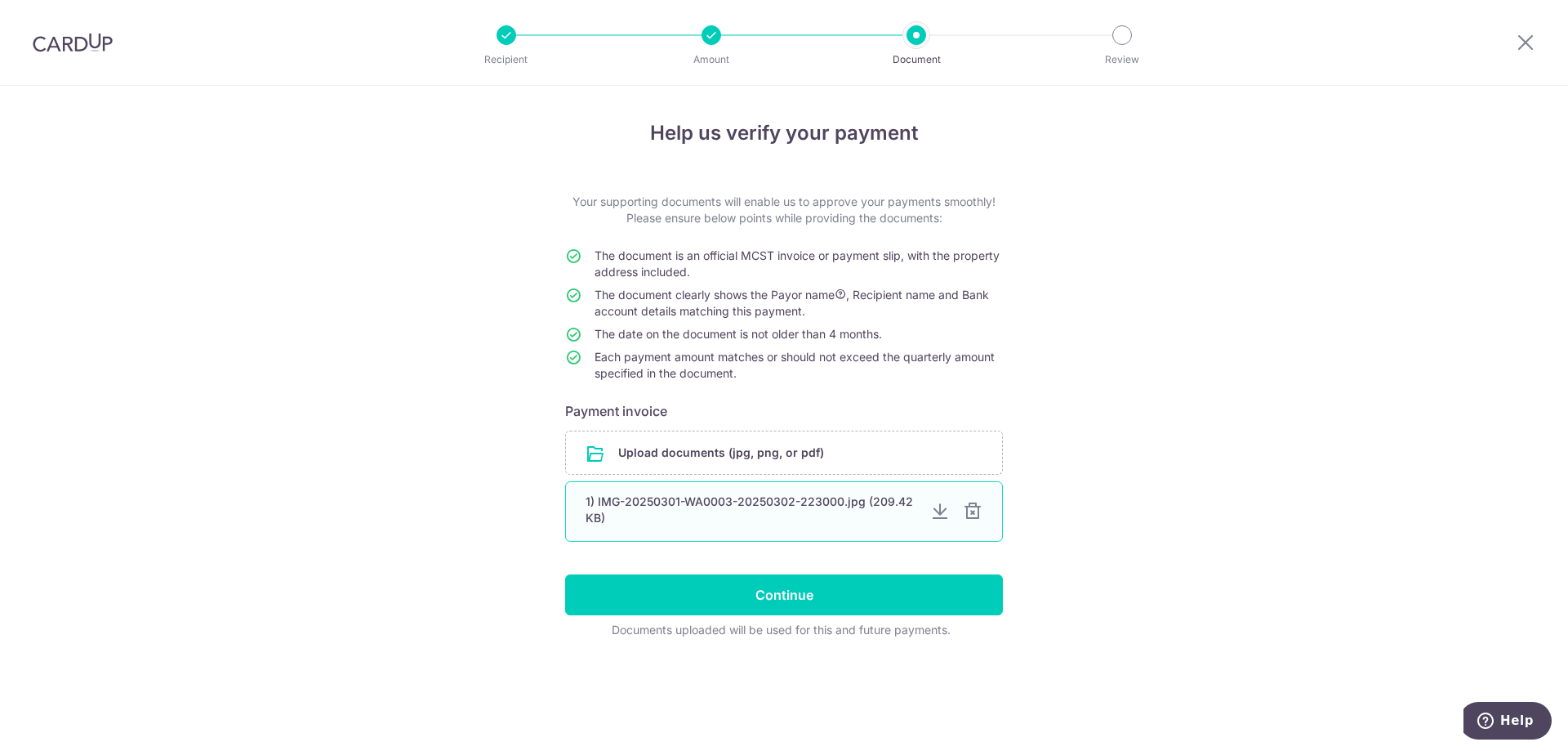
click at [973, 504] on div at bounding box center [972, 511] width 19 height 19
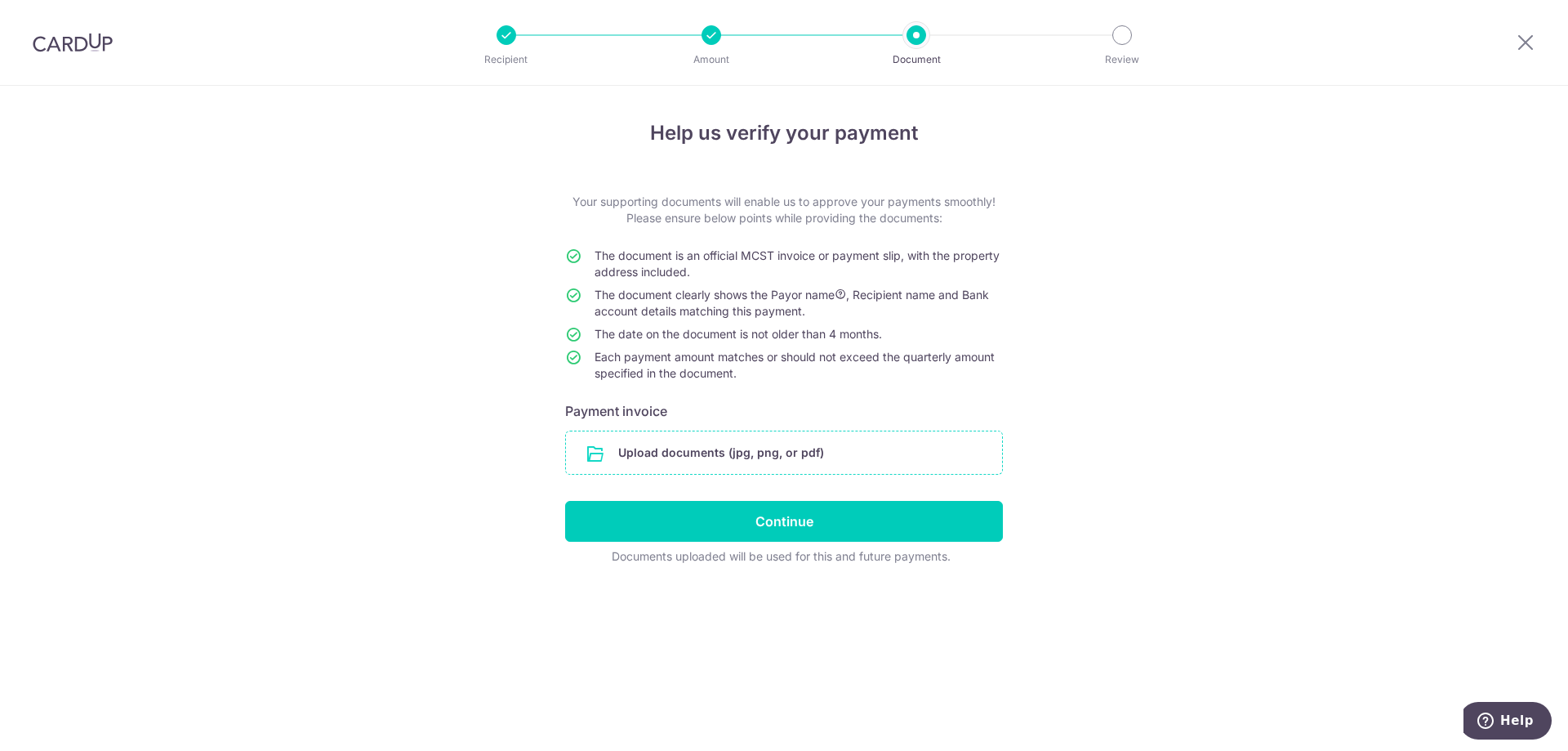
click at [689, 457] on input "file" at bounding box center [784, 453] width 436 height 42
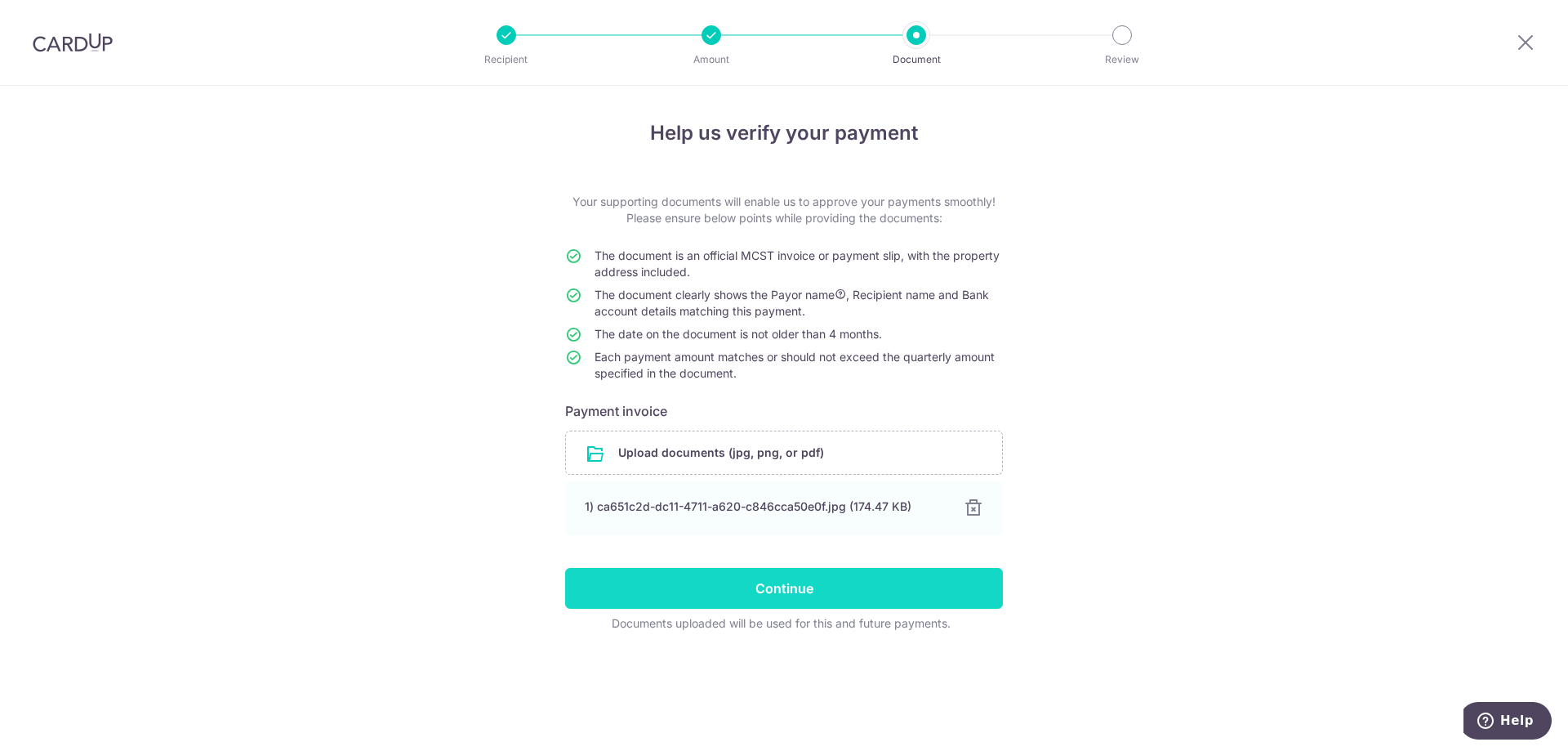
click at [982, 586] on input "Continue" at bounding box center [784, 588] width 438 height 40
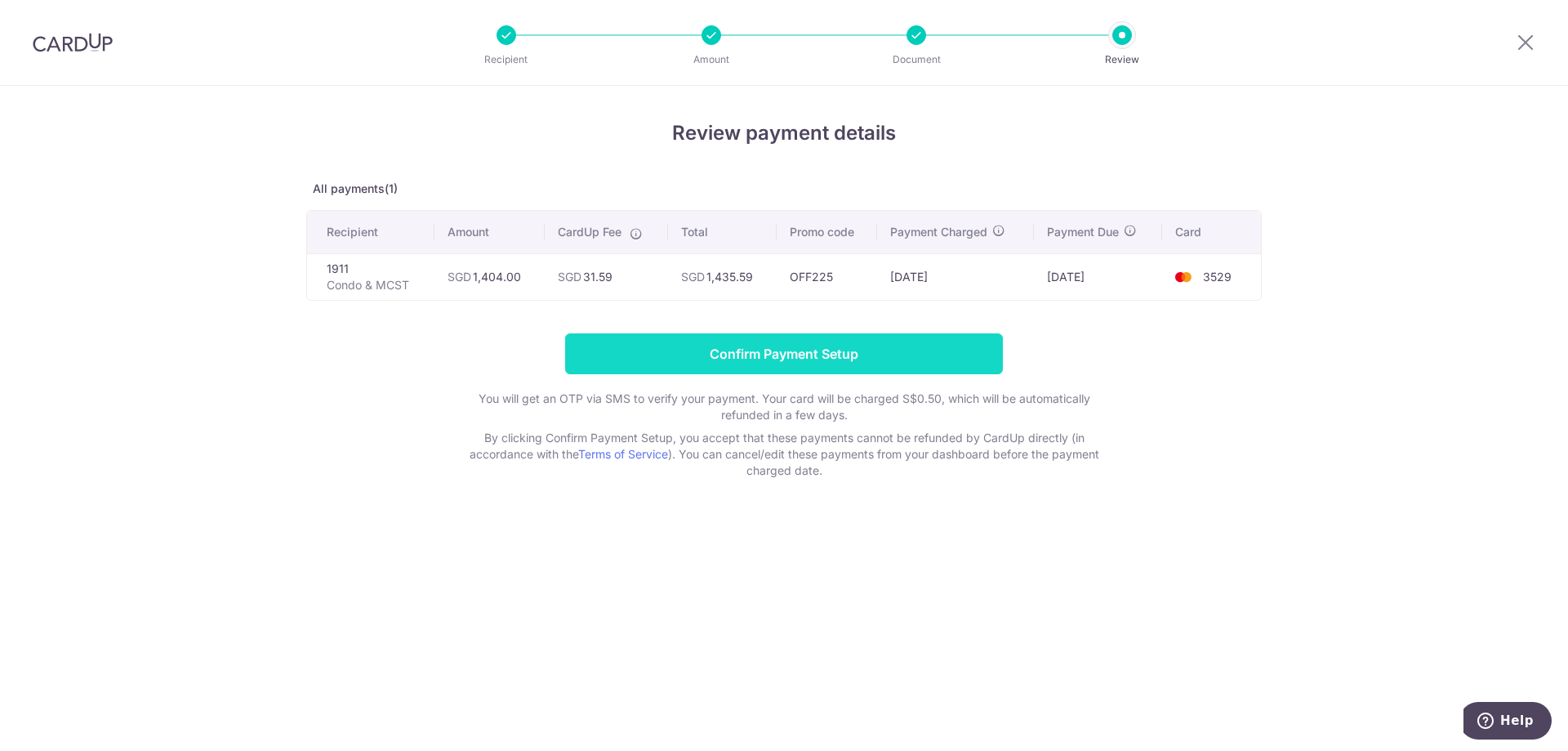
click at [917, 360] on input "Confirm Payment Setup" at bounding box center [784, 353] width 438 height 40
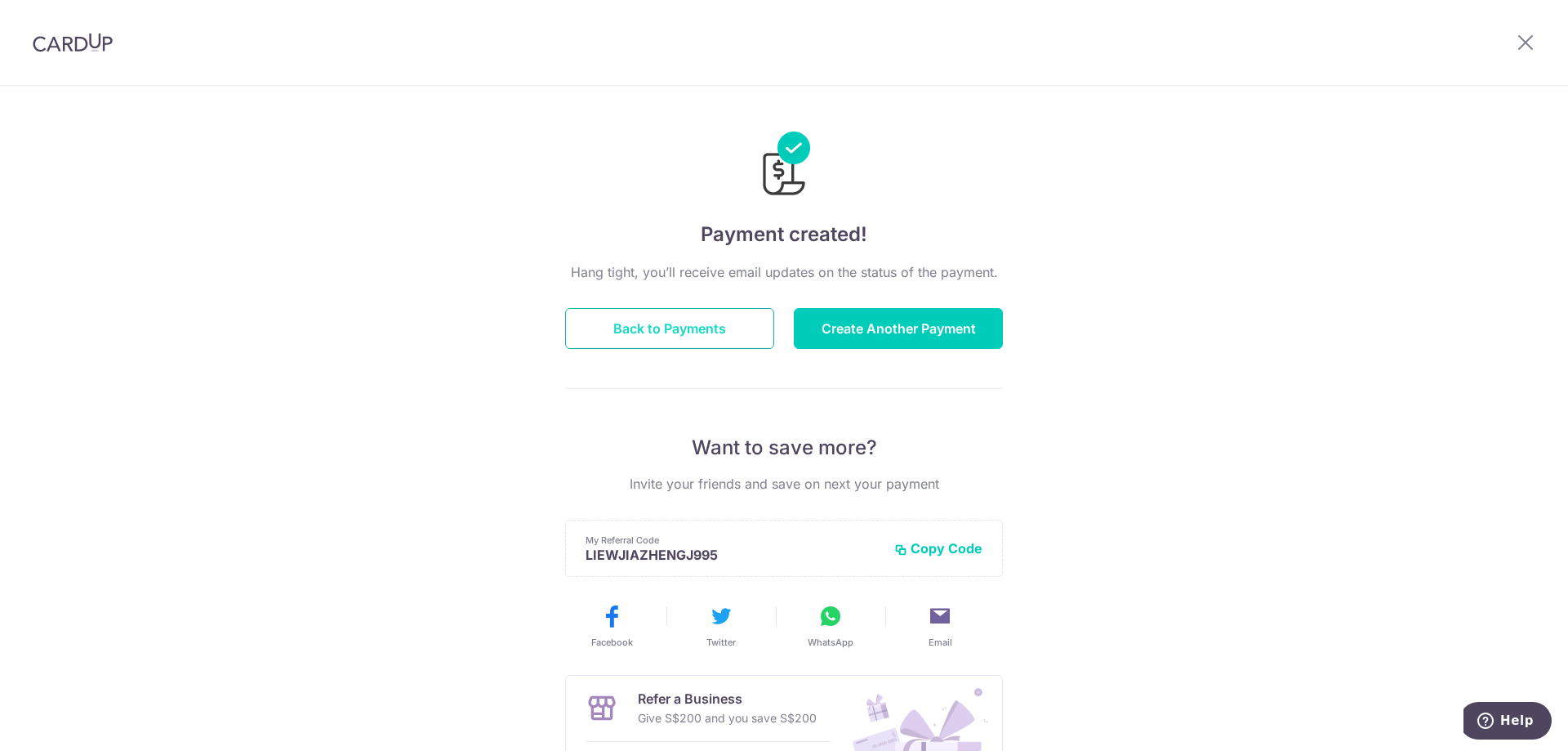
click at [713, 338] on button "Back to Payments" at bounding box center [669, 329] width 209 height 40
